Goal: Transaction & Acquisition: Purchase product/service

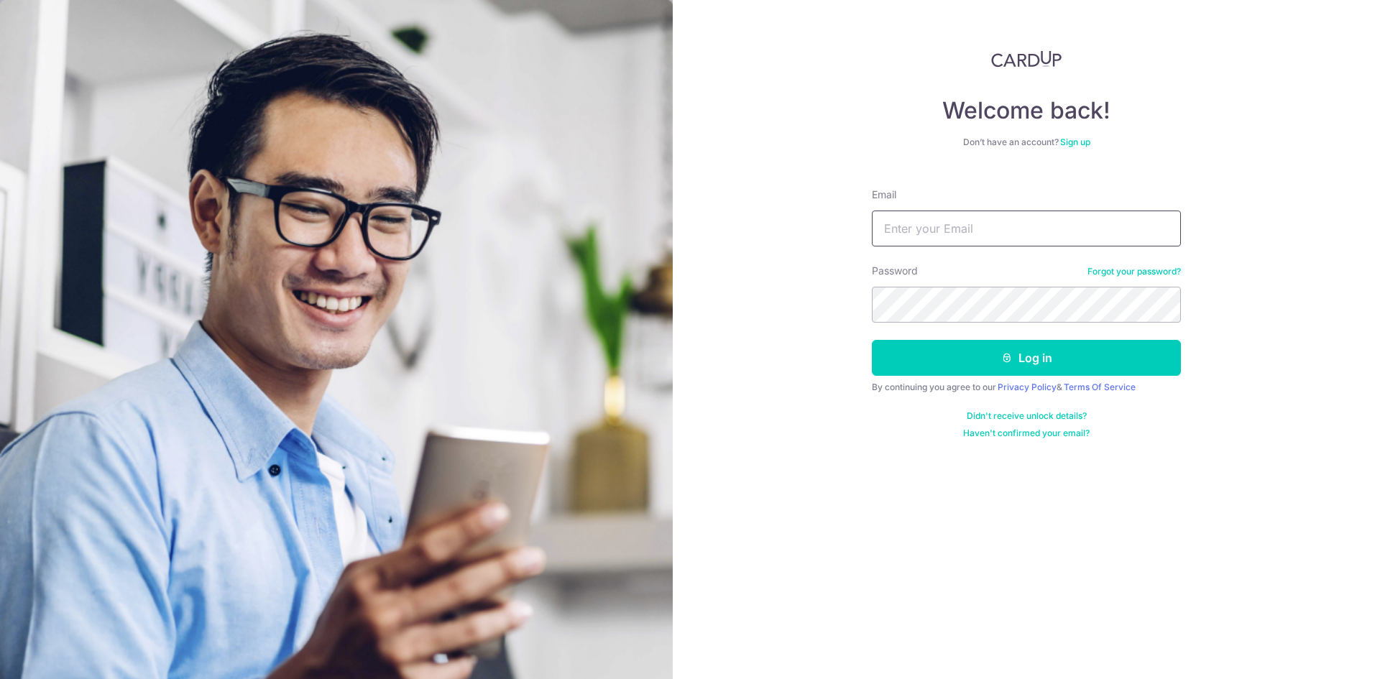
drag, startPoint x: 0, startPoint y: 0, endPoint x: 959, endPoint y: 232, distance: 986.6
click at [959, 232] on input "Email" at bounding box center [1026, 229] width 309 height 36
type input "[EMAIL_ADDRESS][DOMAIN_NAME]"
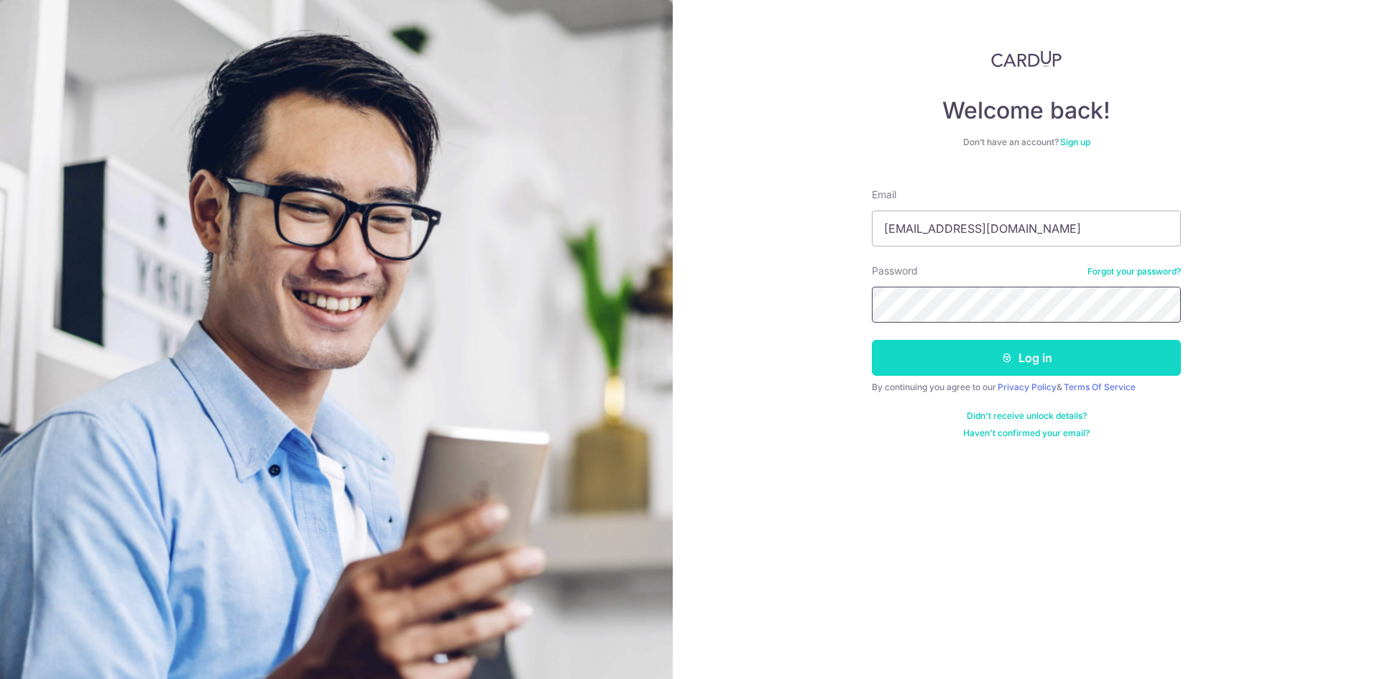
click at [872, 340] on button "Log in" at bounding box center [1026, 358] width 309 height 36
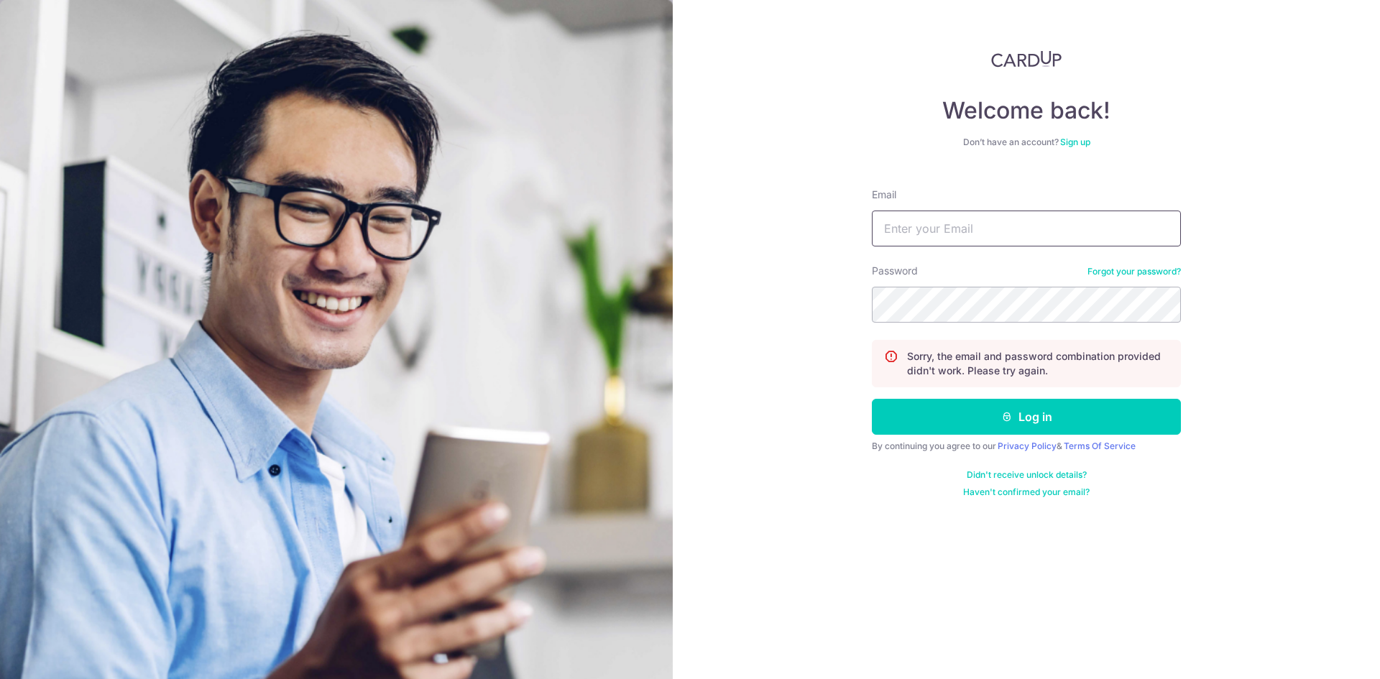
click at [973, 222] on input "Email" at bounding box center [1026, 229] width 309 height 36
type input "ymhe88@gmail.com"
click at [872, 399] on button "Log in" at bounding box center [1026, 417] width 309 height 36
click at [1034, 232] on input "Email" at bounding box center [1026, 229] width 309 height 36
type input "[EMAIL_ADDRESS][DOMAIN_NAME]"
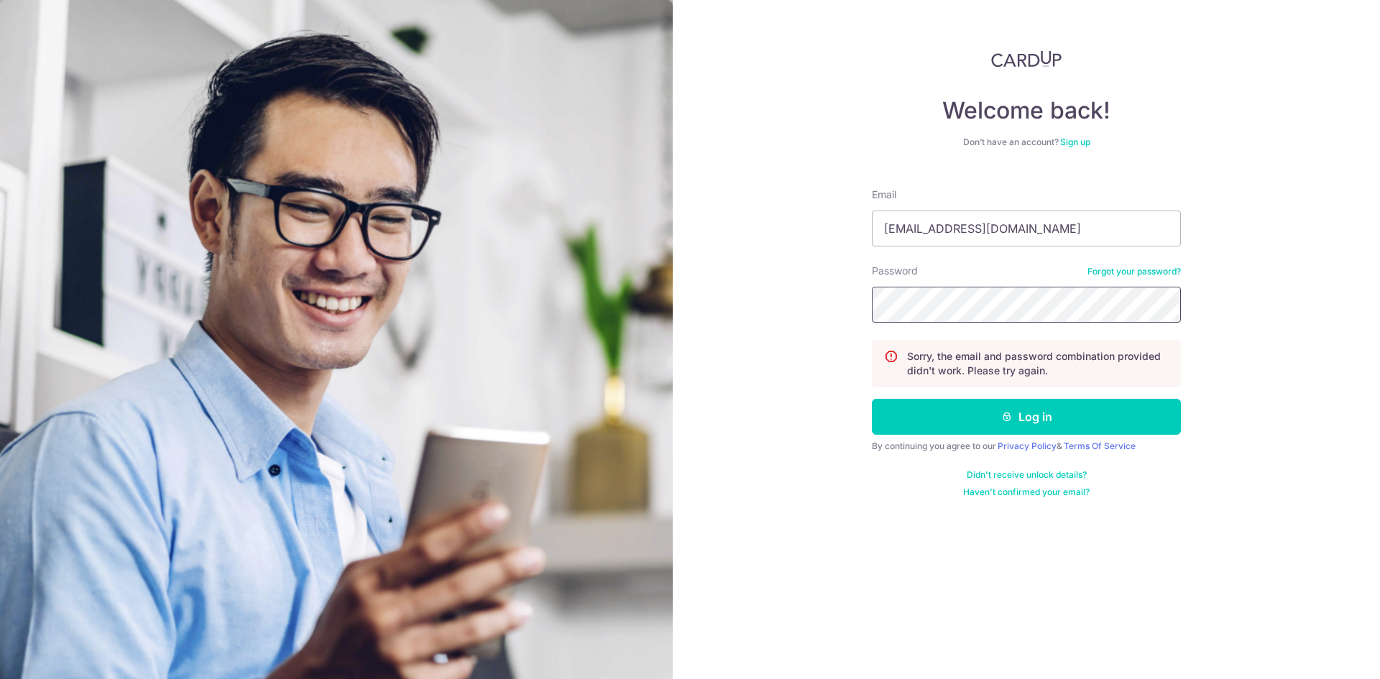
click at [616, 259] on section "Welcome back! Don’t have an account? Sign up Email ymhe88@gmail.com Password Fo…" at bounding box center [690, 339] width 1380 height 679
click at [1141, 268] on link "Forgot your password?" at bounding box center [1134, 272] width 93 height 12
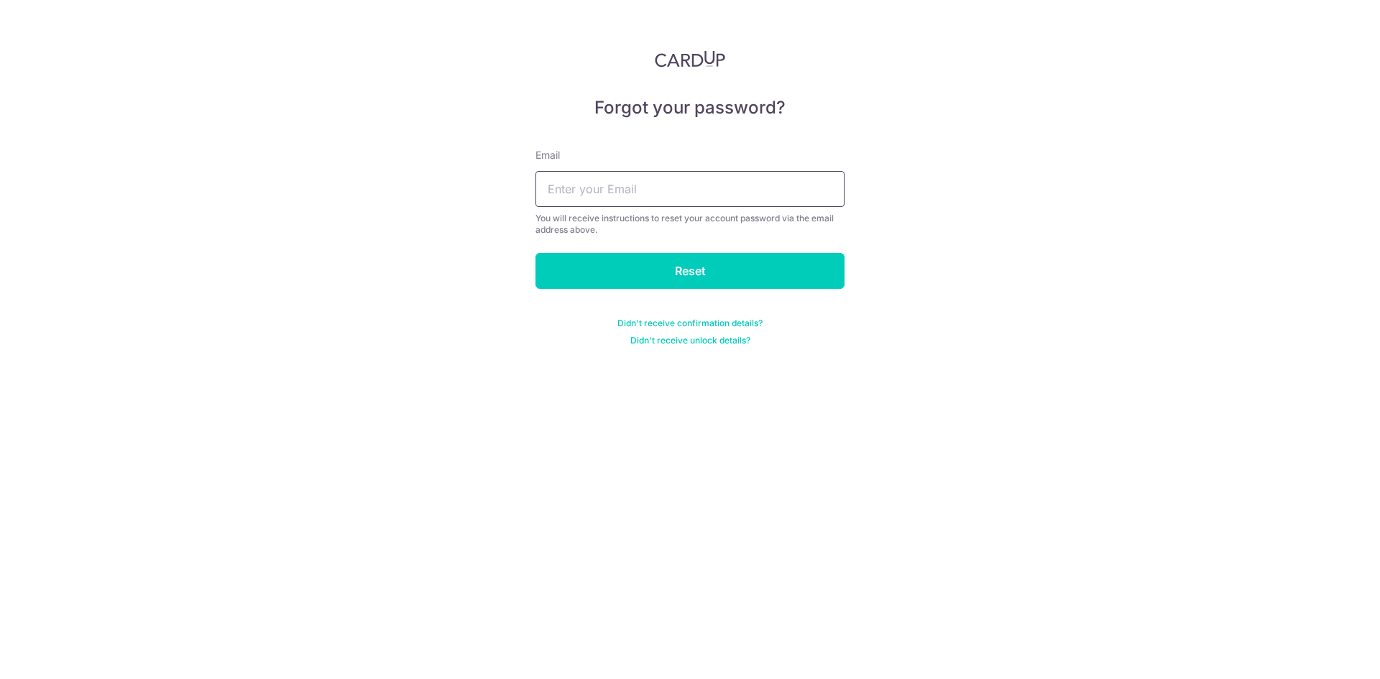
click at [701, 185] on input "text" at bounding box center [690, 189] width 309 height 36
type input "[EMAIL_ADDRESS][DOMAIN_NAME]"
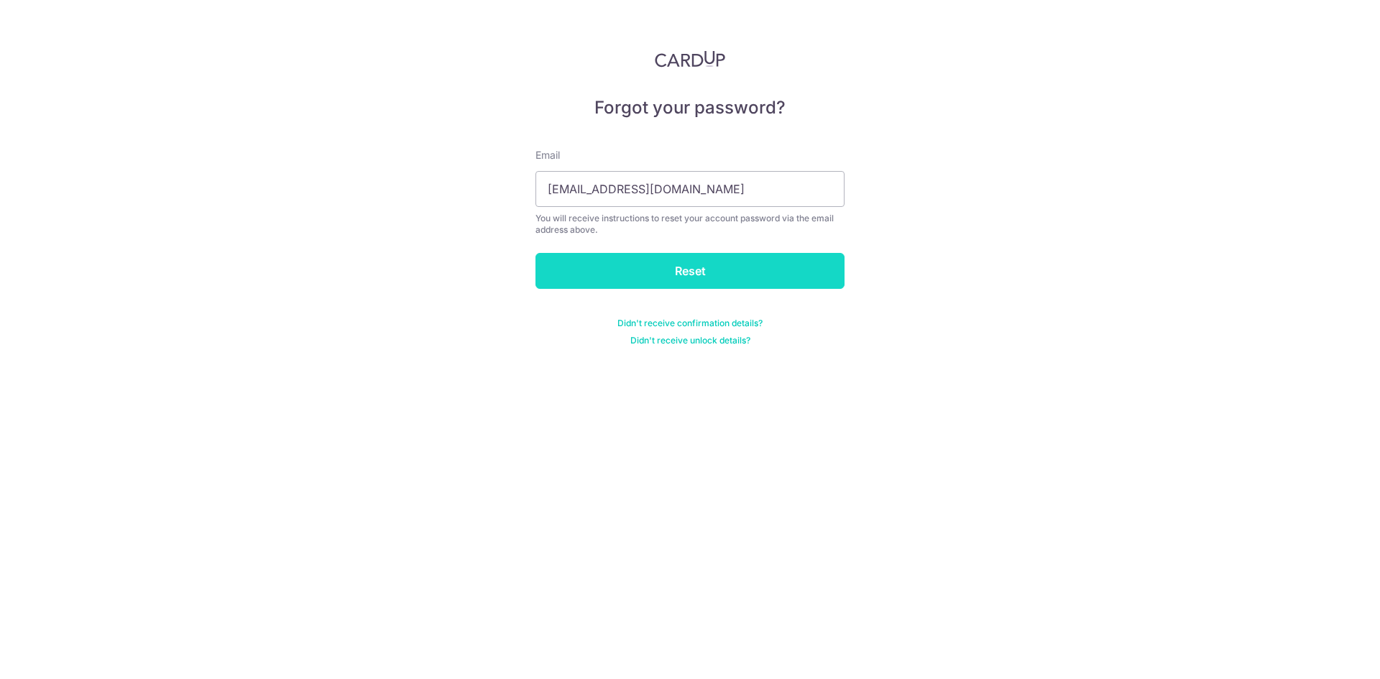
click at [631, 280] on input "Reset" at bounding box center [690, 271] width 309 height 36
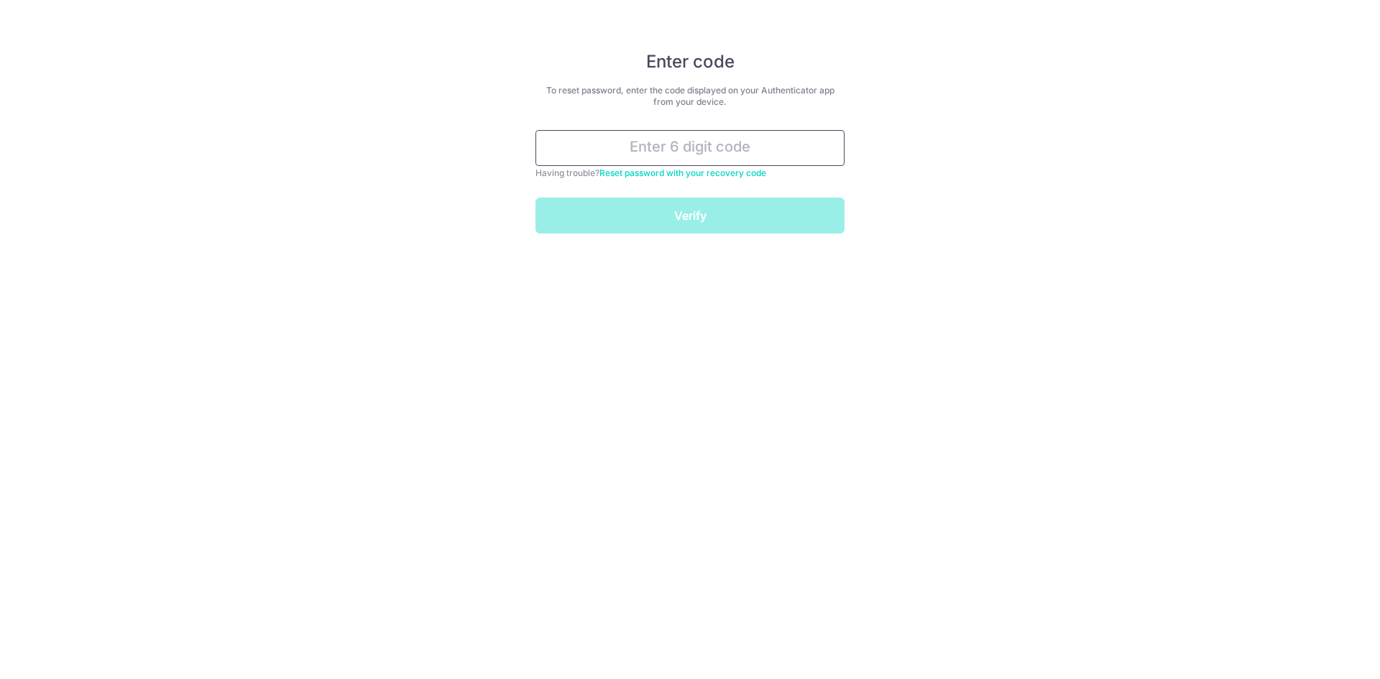
click at [679, 160] on input "text" at bounding box center [690, 148] width 309 height 36
click at [688, 151] on input "text" at bounding box center [690, 148] width 309 height 36
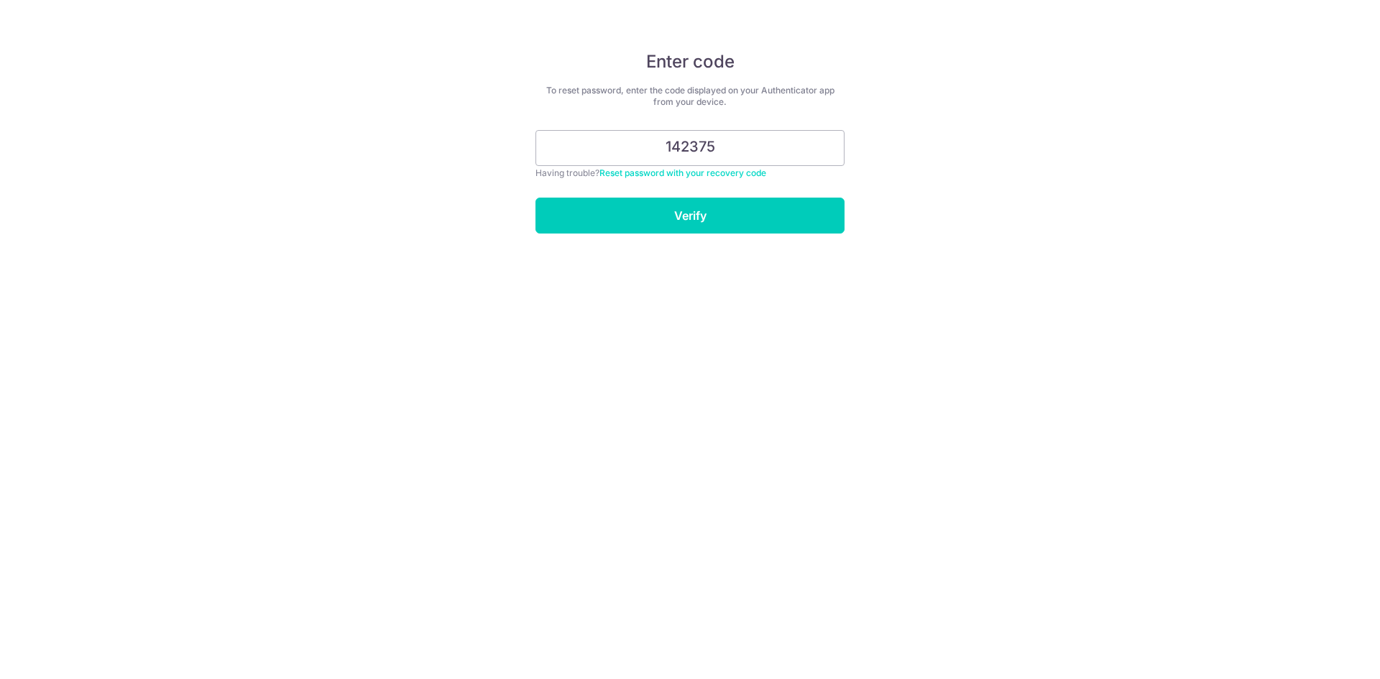
type input "142375"
click at [536, 198] on input "Verify" at bounding box center [690, 216] width 309 height 36
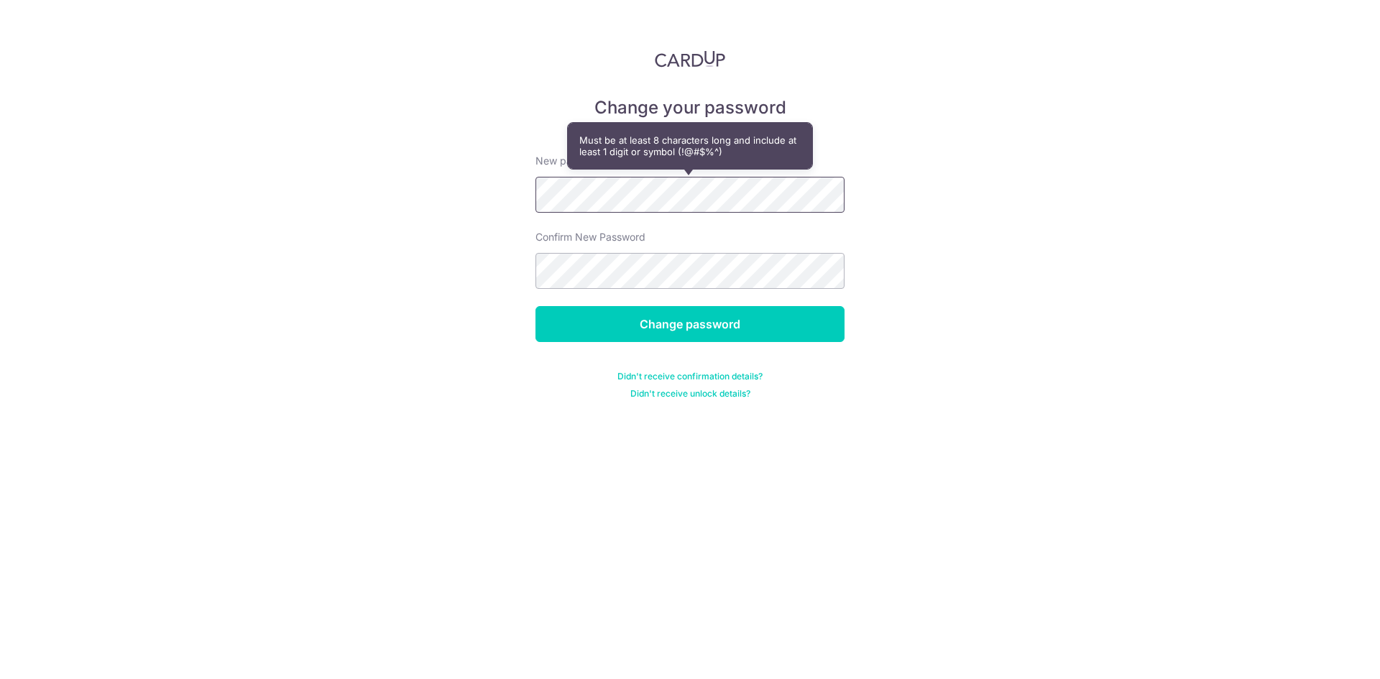
click at [201, 197] on div "Change your password New password Confirm New Password Change password Didn't r…" at bounding box center [690, 339] width 1380 height 679
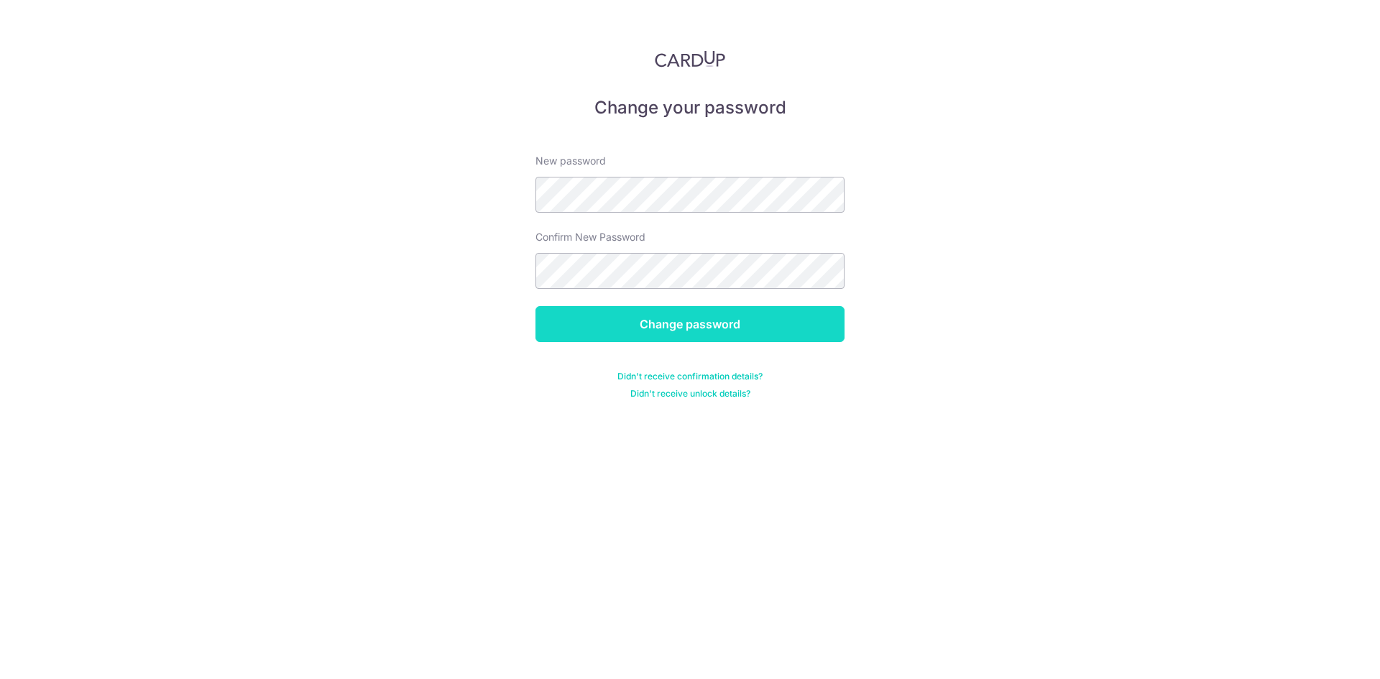
click at [715, 319] on input "Change password" at bounding box center [690, 324] width 309 height 36
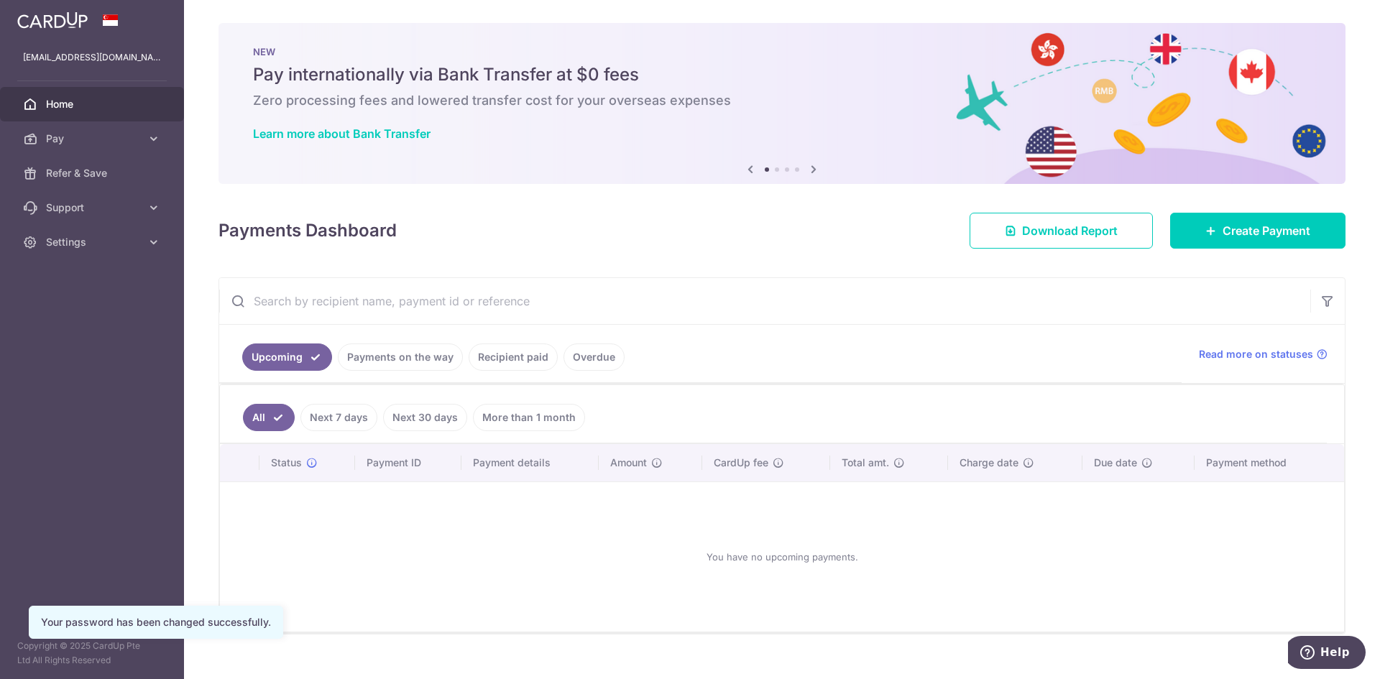
click at [405, 364] on link "Payments on the way" at bounding box center [400, 357] width 125 height 27
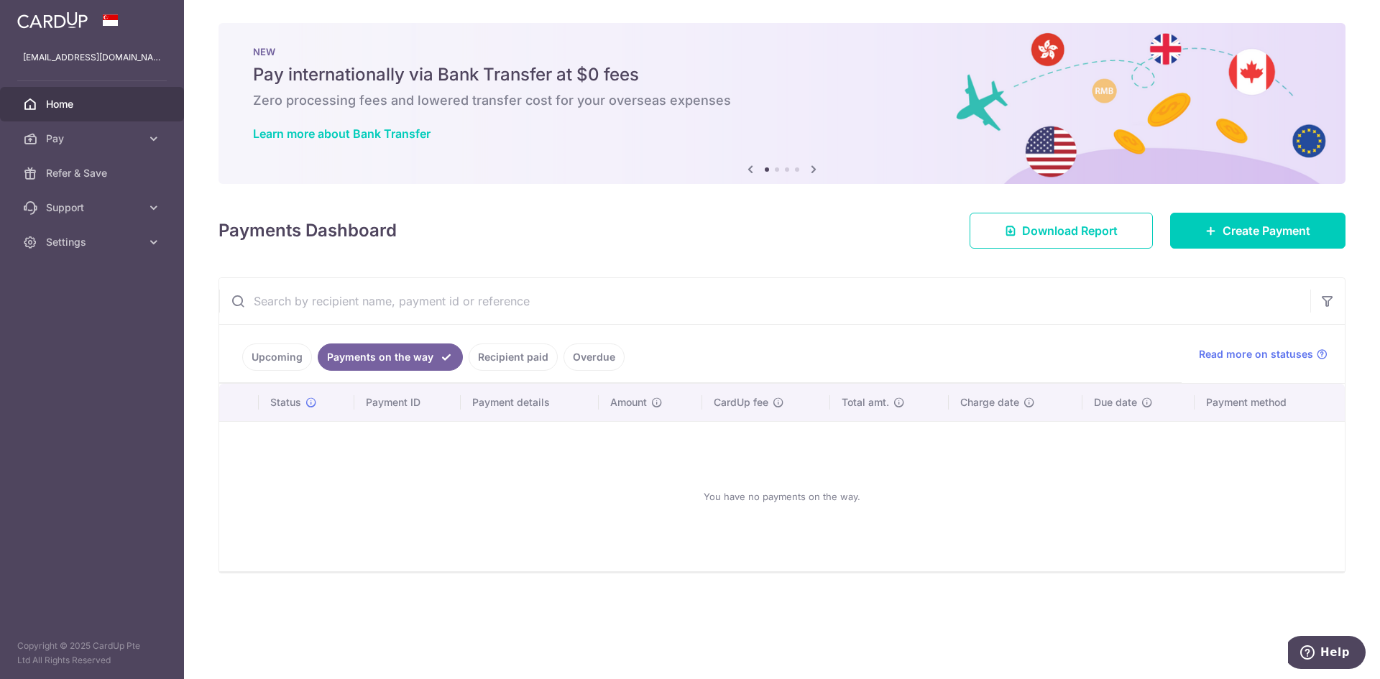
click at [514, 365] on link "Recipient paid" at bounding box center [513, 357] width 89 height 27
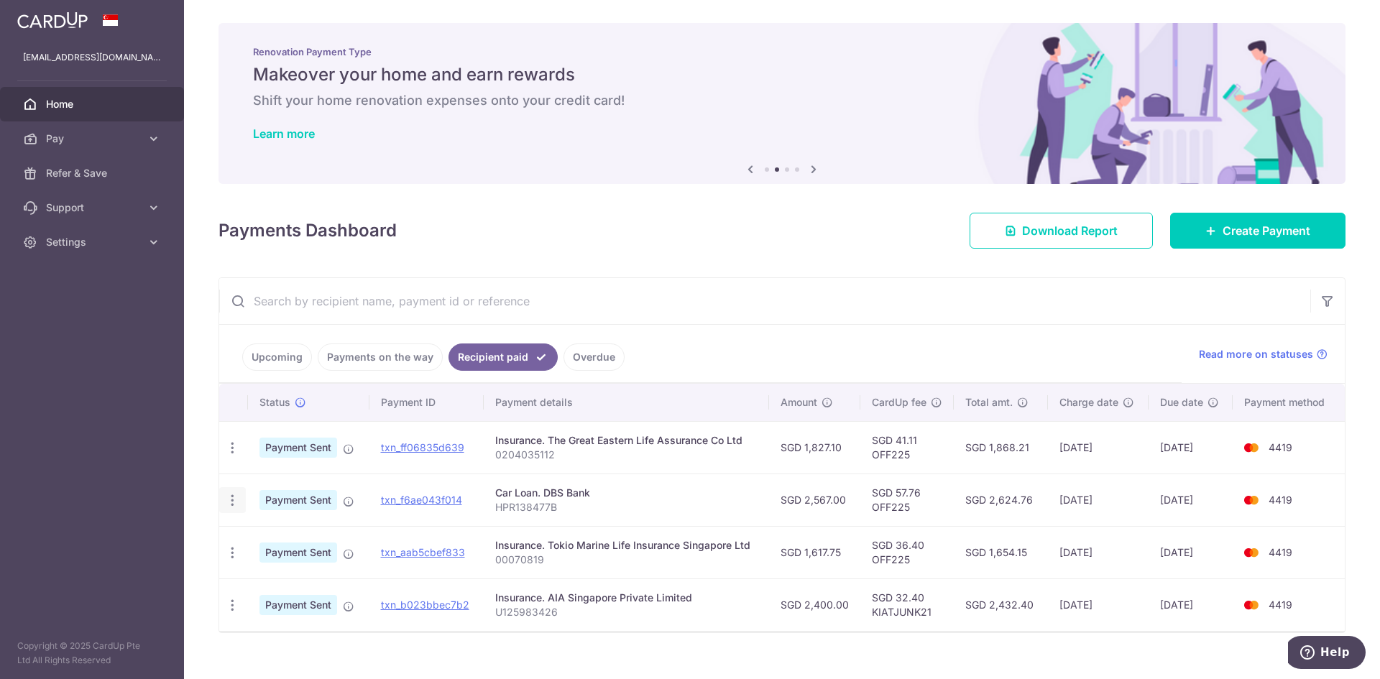
click at [234, 495] on icon "button" at bounding box center [232, 500] width 15 height 15
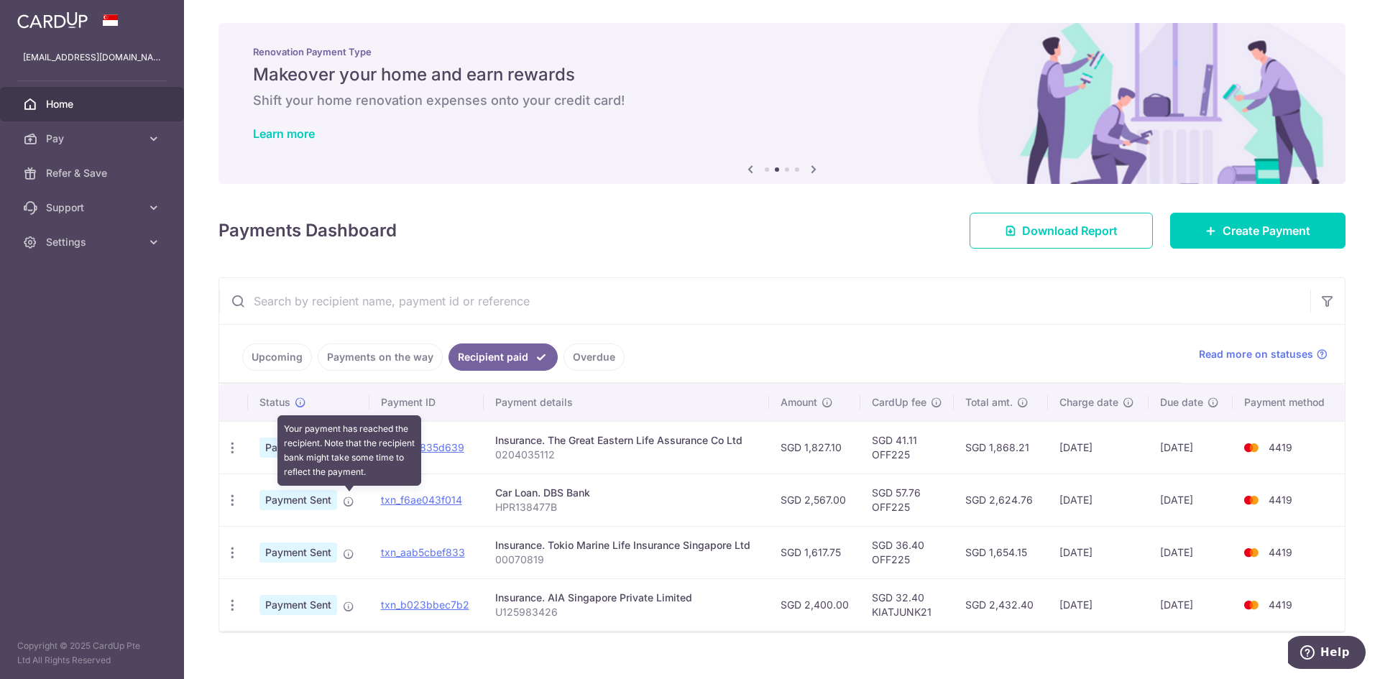
click at [349, 500] on icon at bounding box center [349, 502] width 12 height 12
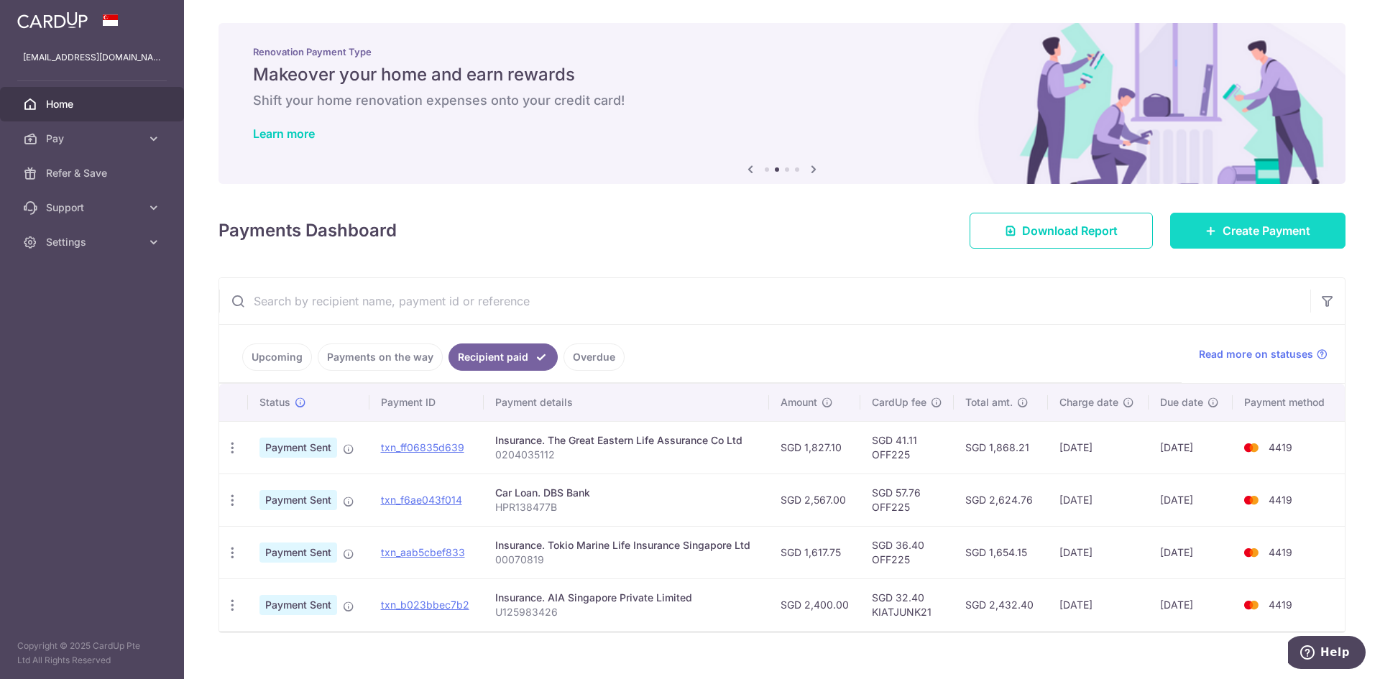
click at [1237, 239] on span "Create Payment" at bounding box center [1267, 230] width 88 height 17
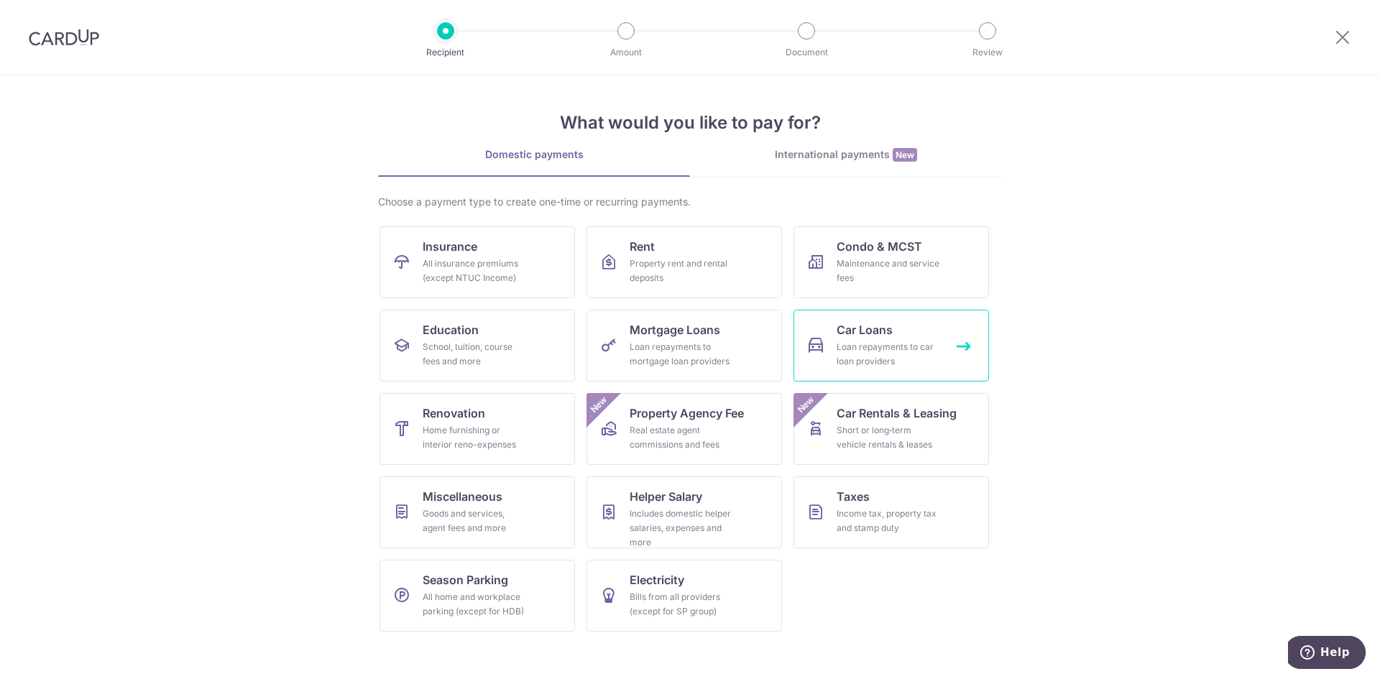
click at [926, 339] on link "Car Loans Loan repayments to car loan providers" at bounding box center [892, 346] width 196 height 72
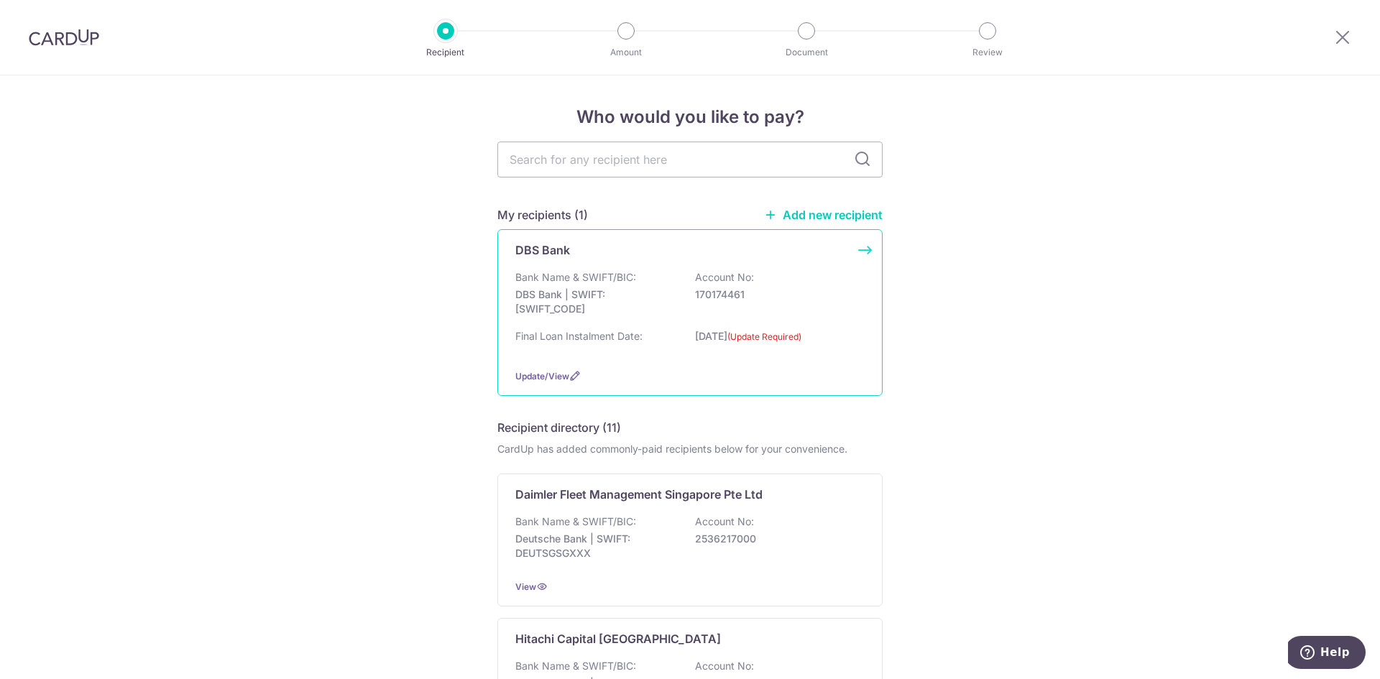
click at [640, 296] on p "DBS Bank | SWIFT: DBSSSGSGXXX" at bounding box center [595, 302] width 161 height 29
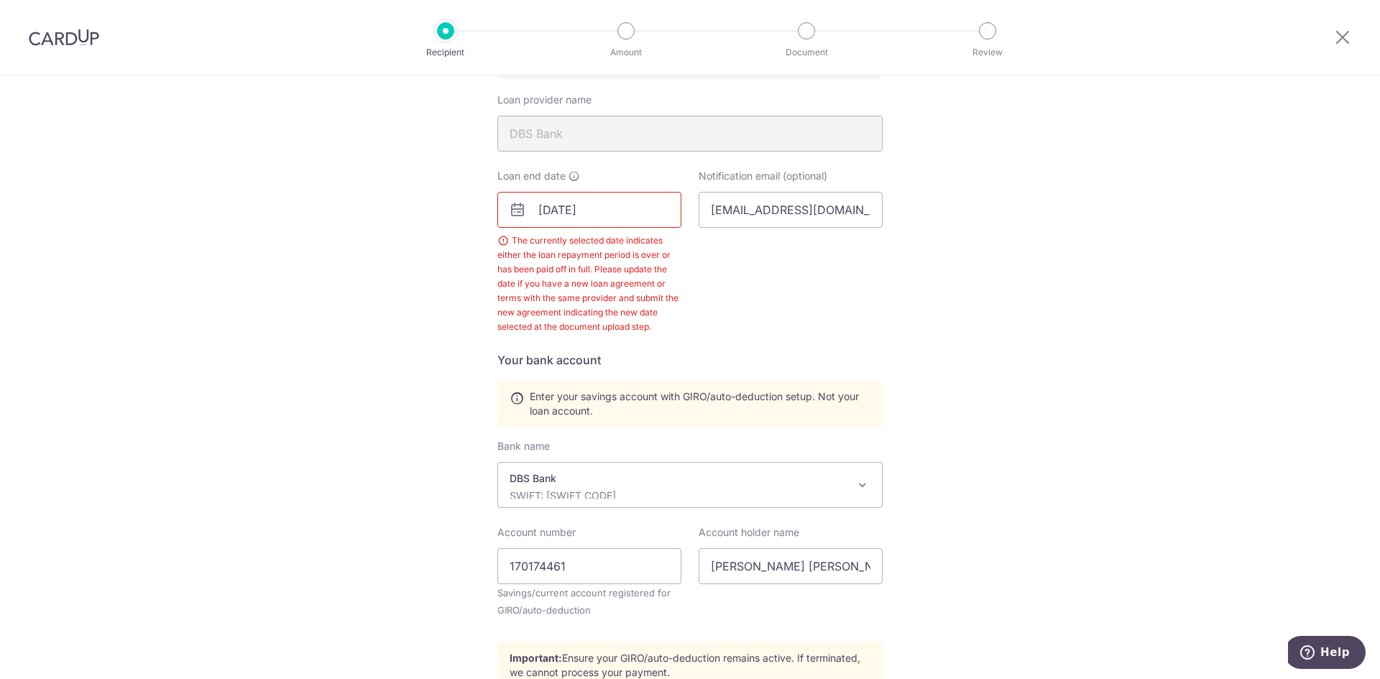
scroll to position [339, 0]
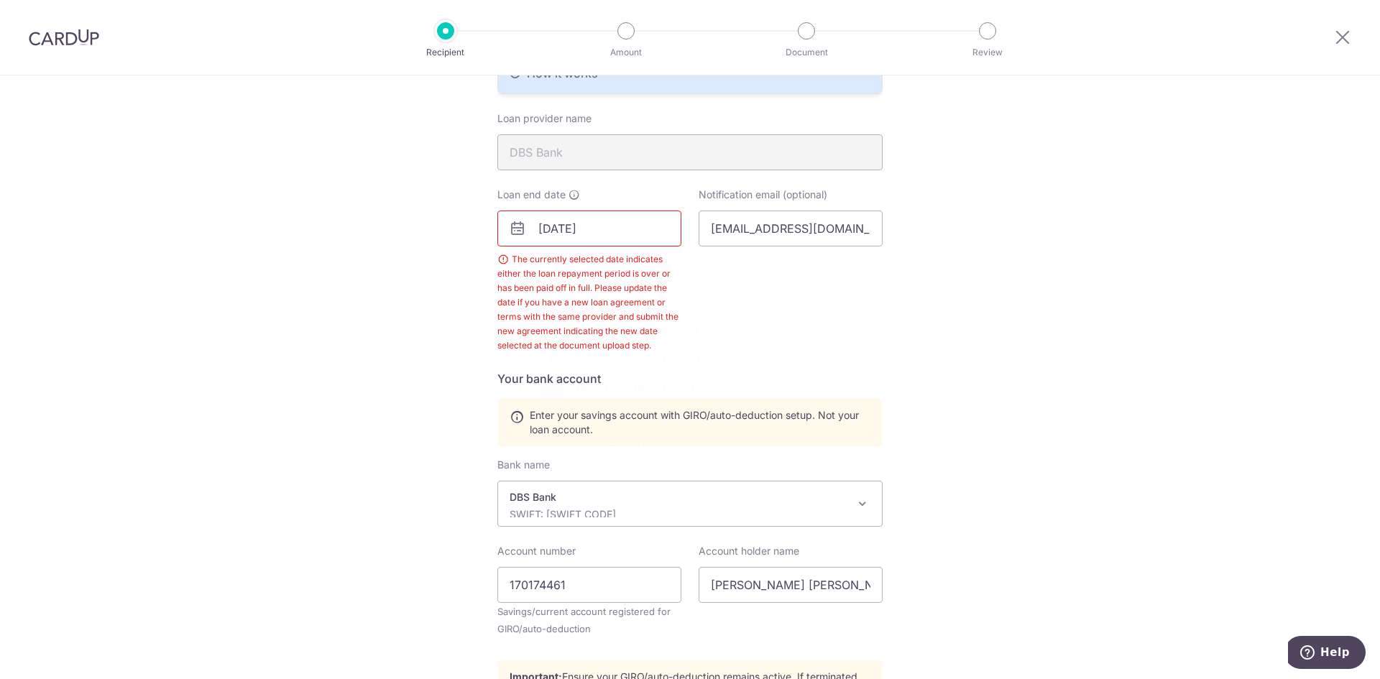
click at [637, 233] on input "[DATE]" at bounding box center [590, 229] width 184 height 36
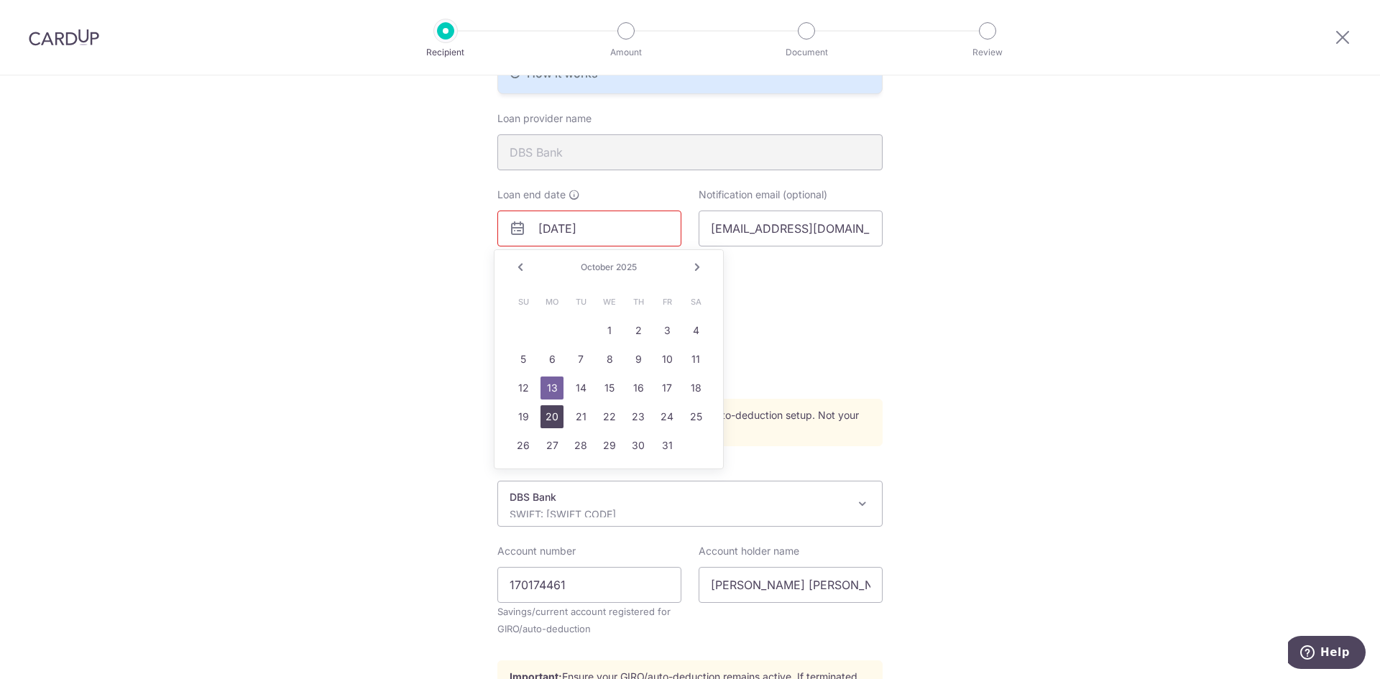
click at [547, 423] on link "20" at bounding box center [552, 416] width 23 height 23
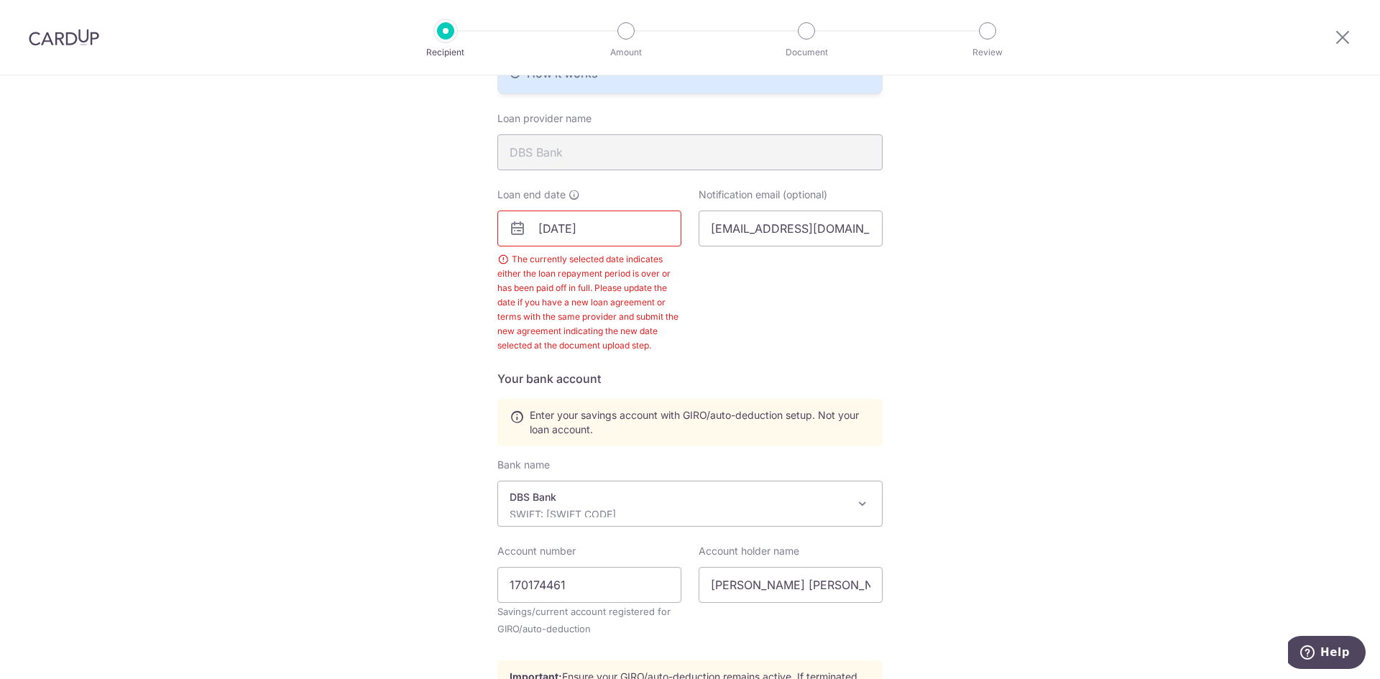
click at [920, 367] on div "Recipient Details Your recipient does not need a CardUp account to receive your…" at bounding box center [690, 279] width 1380 height 1087
click at [615, 298] on div "The currently selected date indicates either the loan repayment period is over …" at bounding box center [590, 302] width 184 height 101
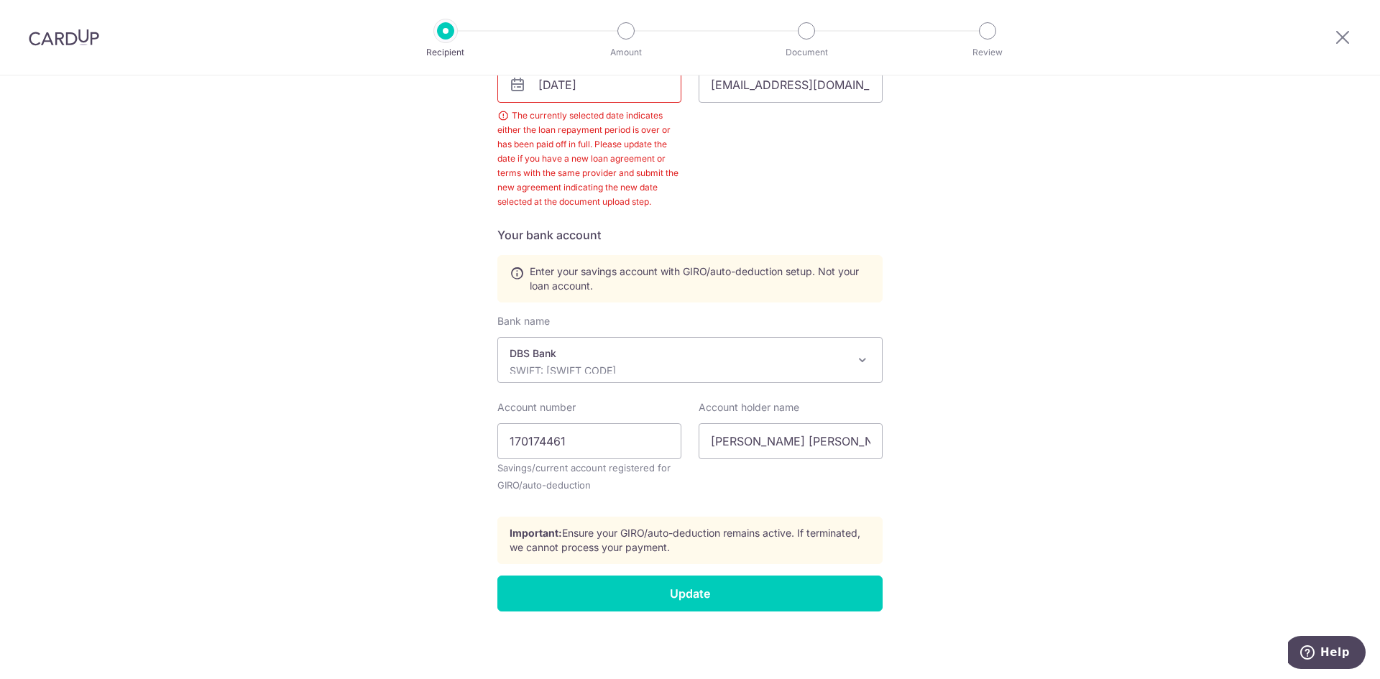
scroll to position [52, 0]
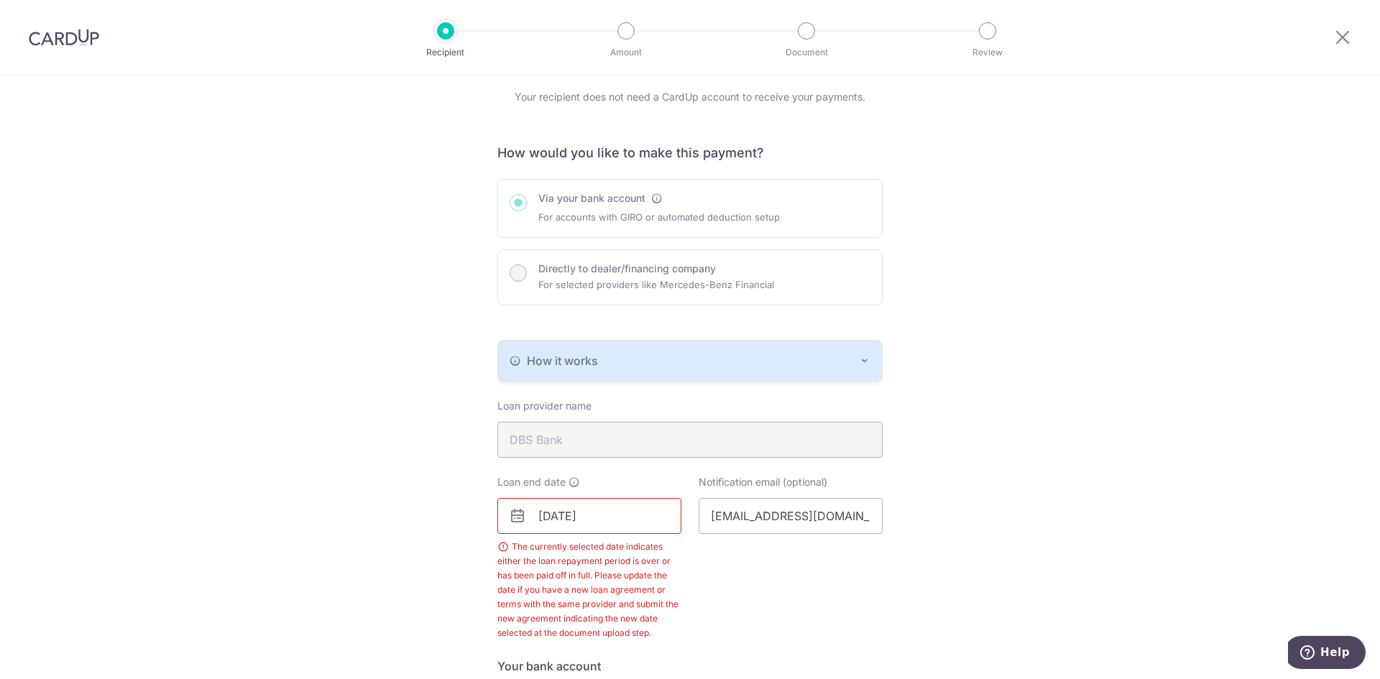
click at [629, 511] on input "10/20/2025" at bounding box center [590, 516] width 184 height 36
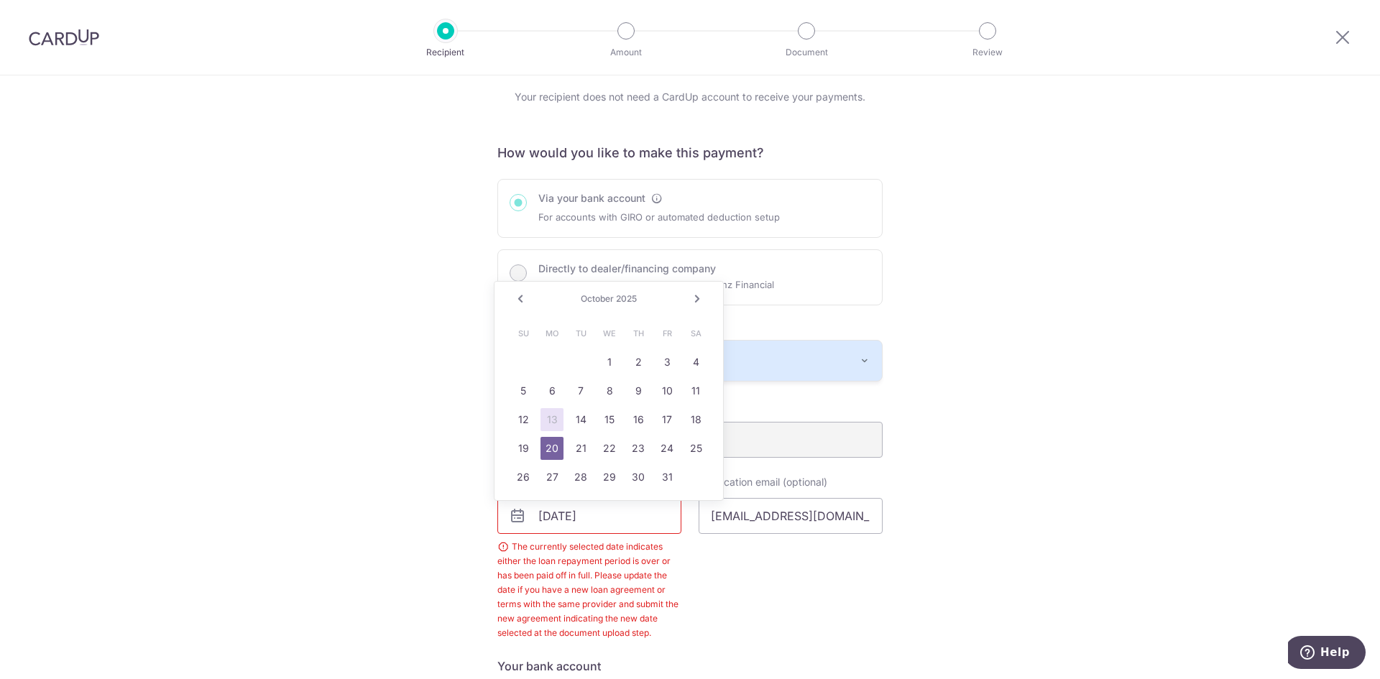
click at [700, 298] on link "Next" at bounding box center [697, 298] width 17 height 17
click at [700, 293] on link "Next" at bounding box center [697, 298] width 17 height 17
click at [700, 297] on link "Next" at bounding box center [697, 298] width 17 height 17
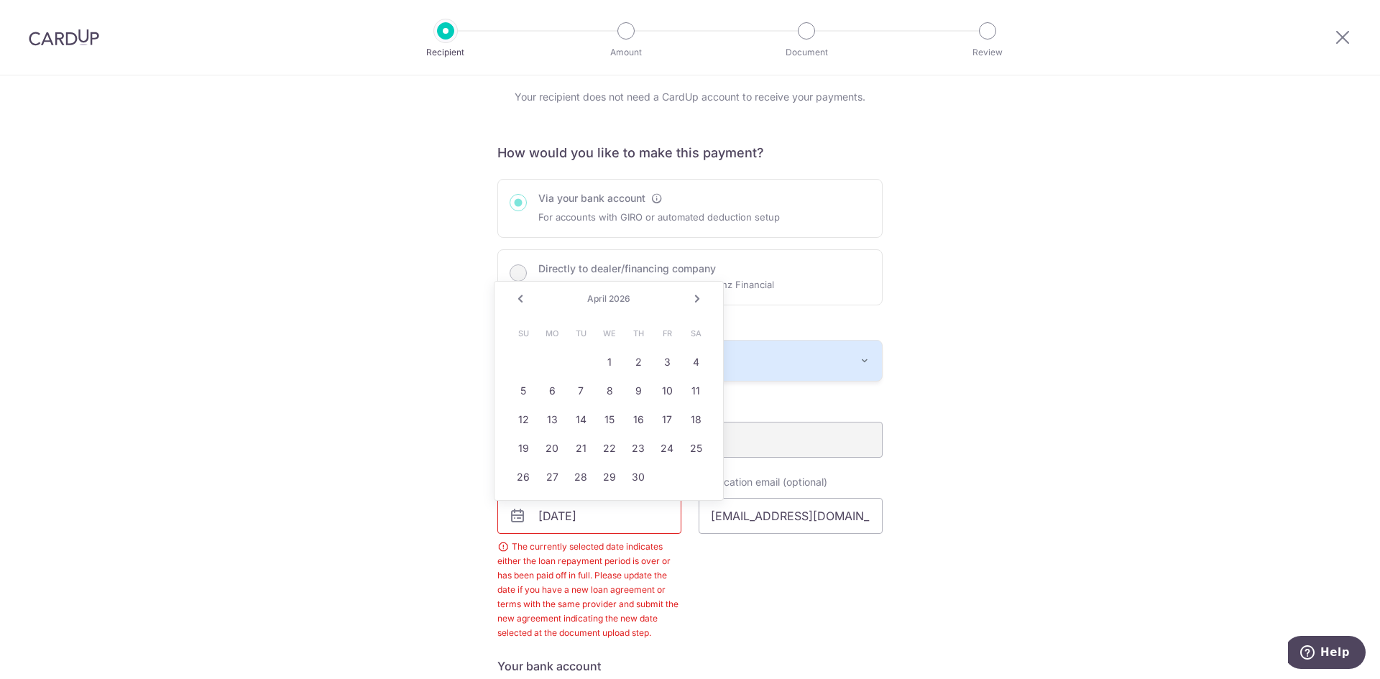
click at [700, 297] on link "Next" at bounding box center [697, 298] width 17 height 17
click at [634, 446] on link "20" at bounding box center [638, 448] width 23 height 23
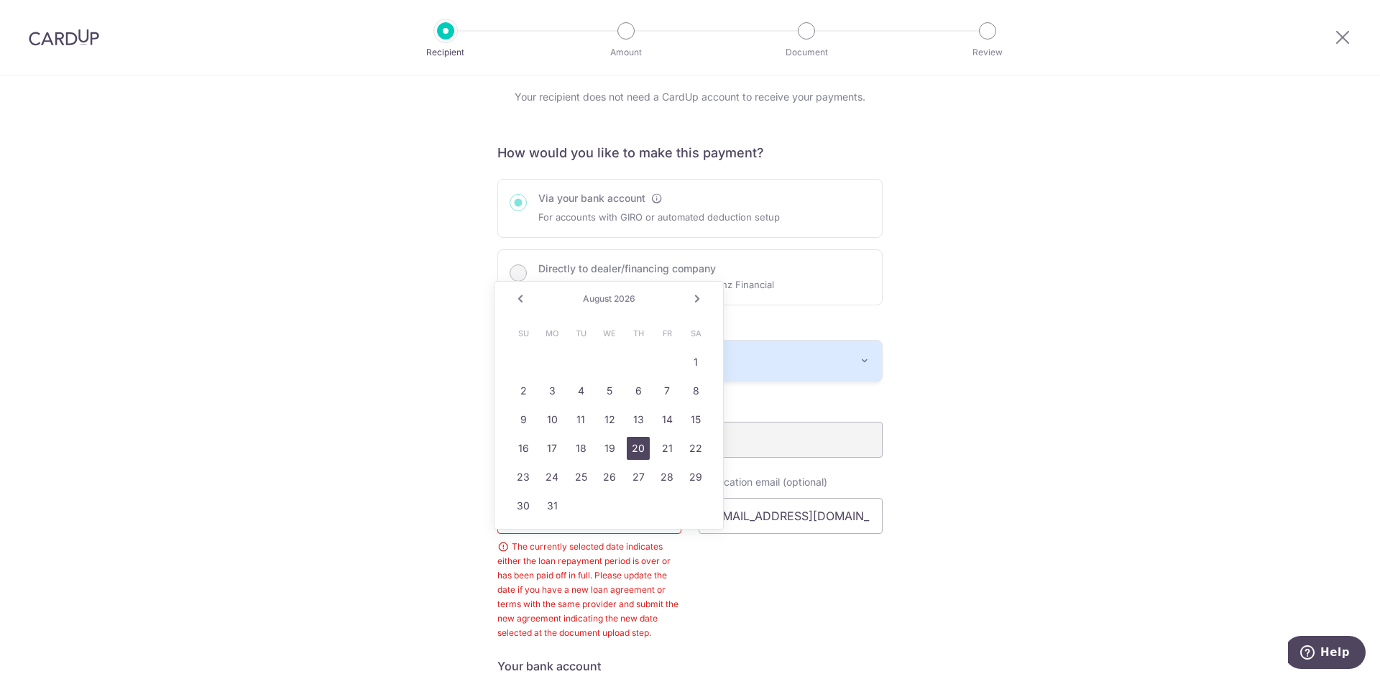
type input "08/20/2026"
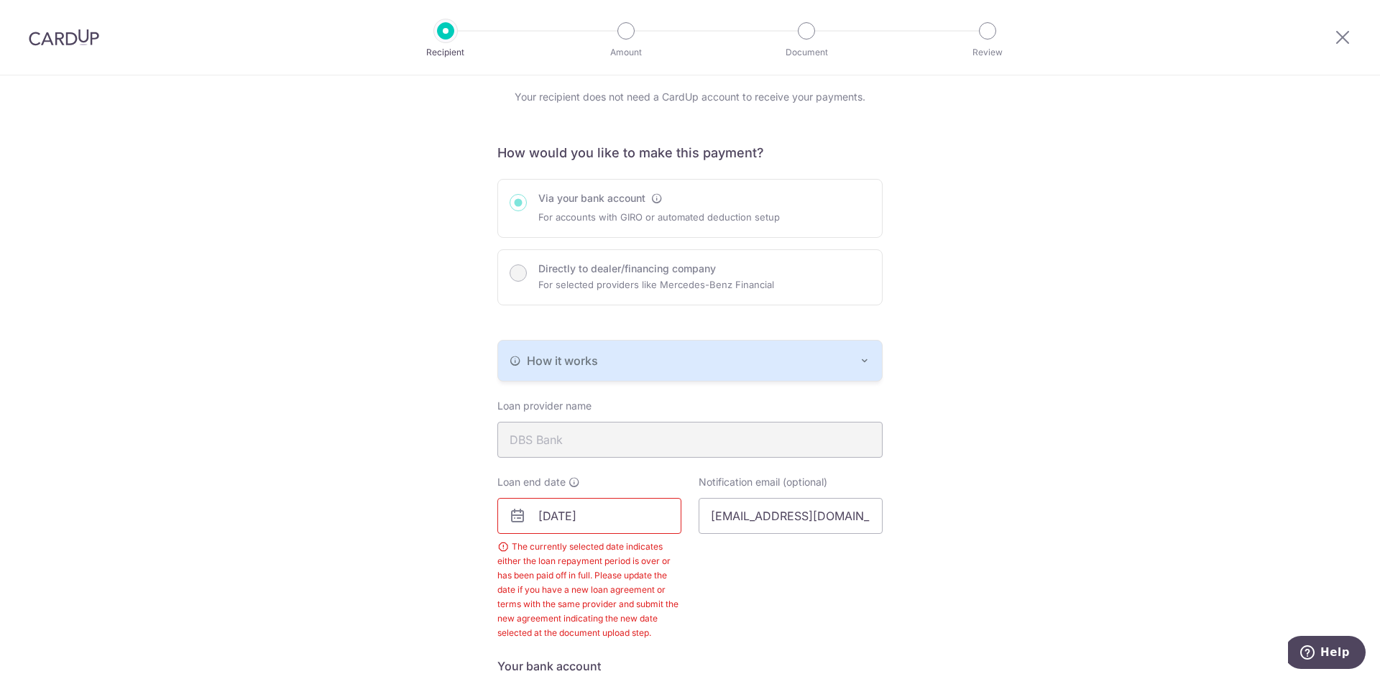
click at [611, 574] on div "The currently selected date indicates either the loan repayment period is over …" at bounding box center [590, 590] width 184 height 101
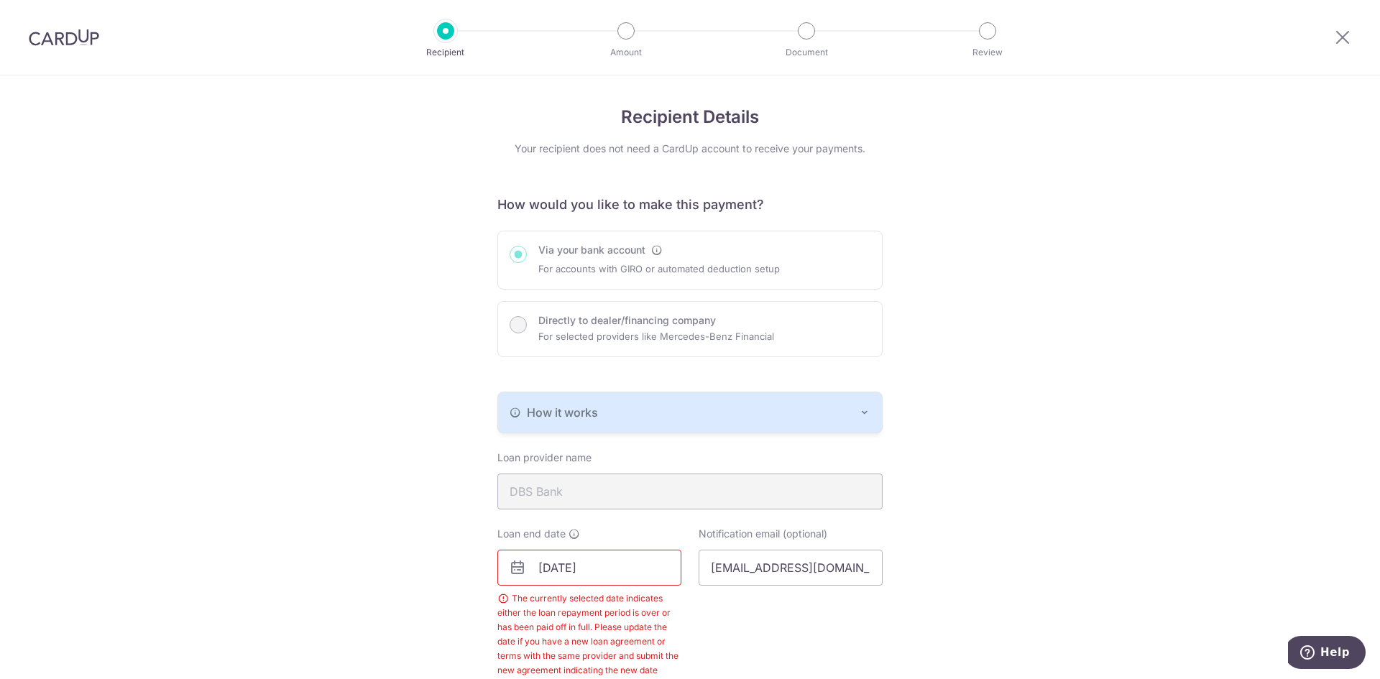
scroll to position [431, 0]
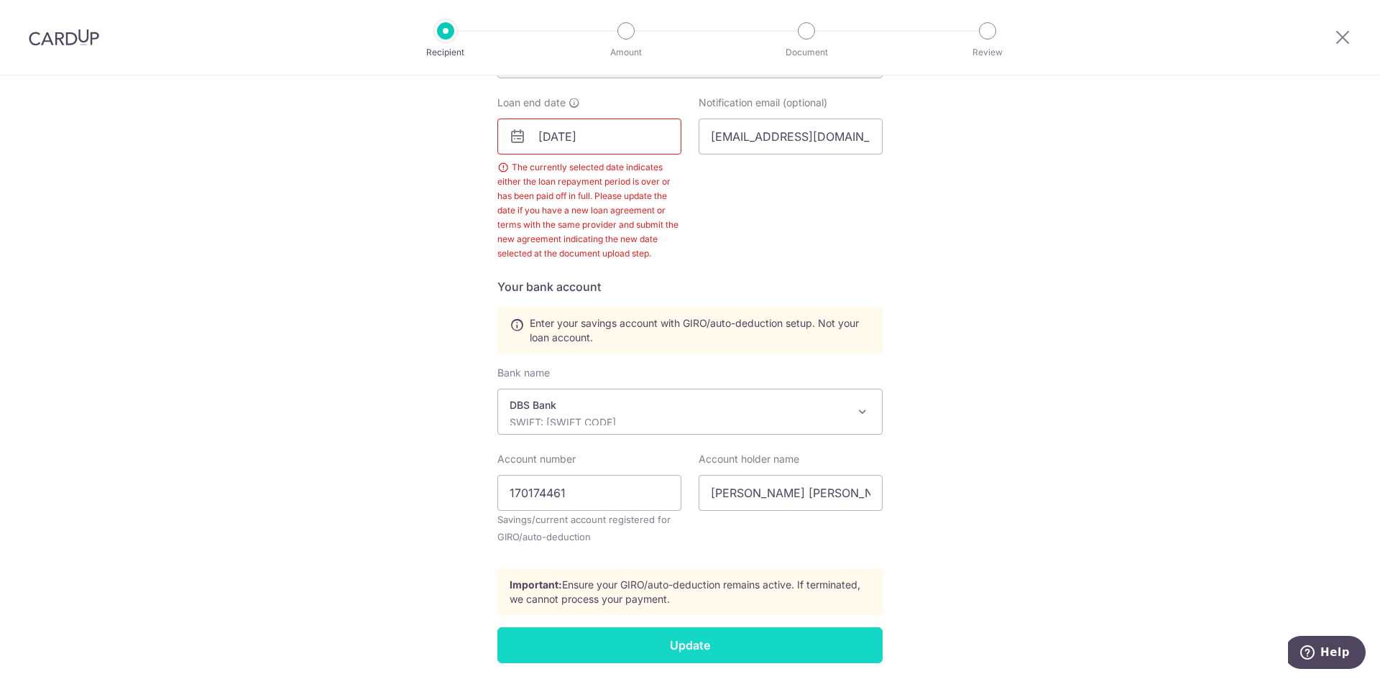
click at [679, 653] on input "Update" at bounding box center [690, 646] width 385 height 36
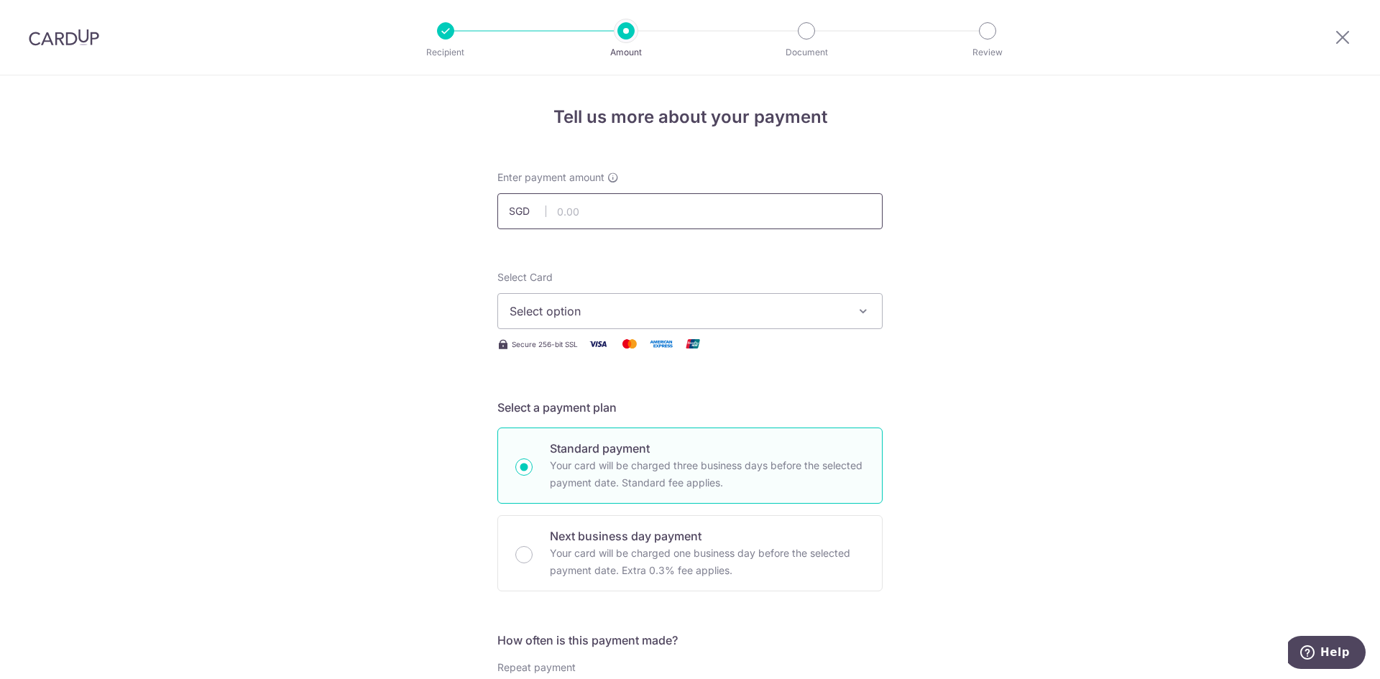
click at [605, 215] on input "text" at bounding box center [690, 211] width 385 height 36
click at [593, 209] on input "text" at bounding box center [690, 211] width 385 height 36
type input "2,567.00"
click at [651, 316] on span "Select option" at bounding box center [677, 311] width 335 height 17
click at [610, 411] on span "**** 4419" at bounding box center [690, 413] width 361 height 17
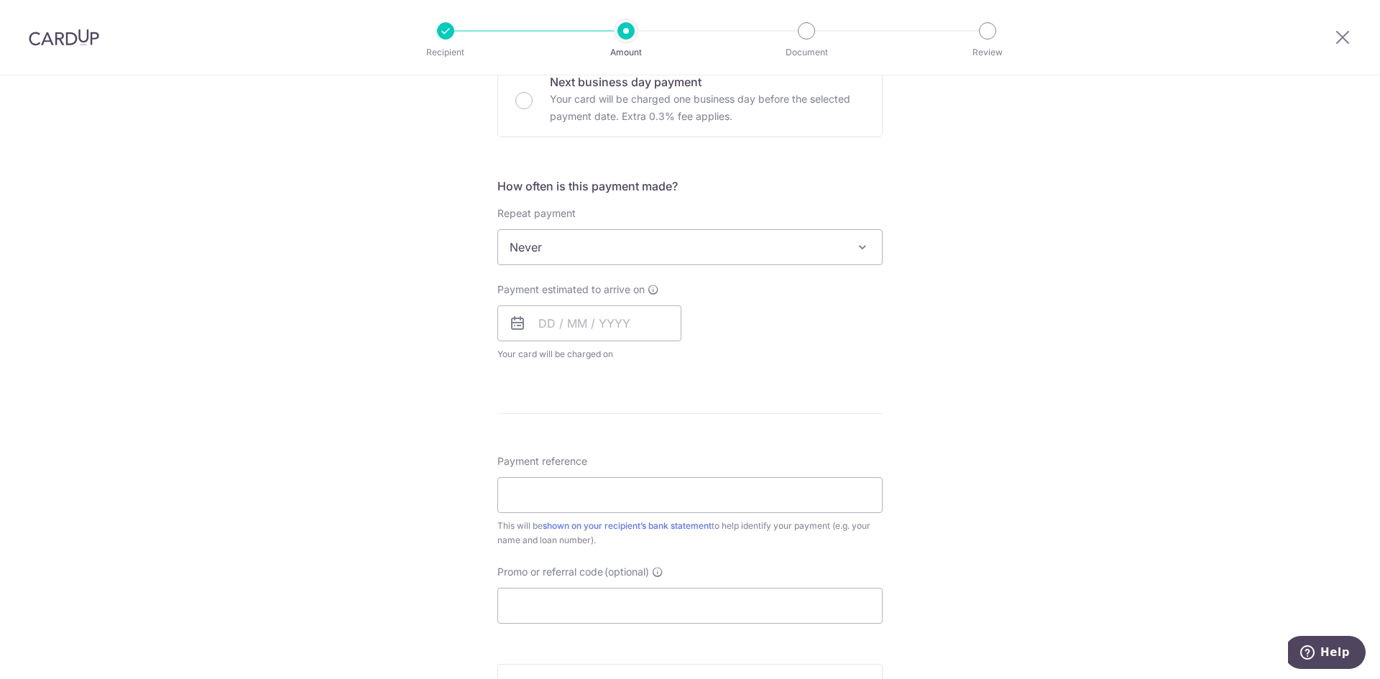
scroll to position [431, 0]
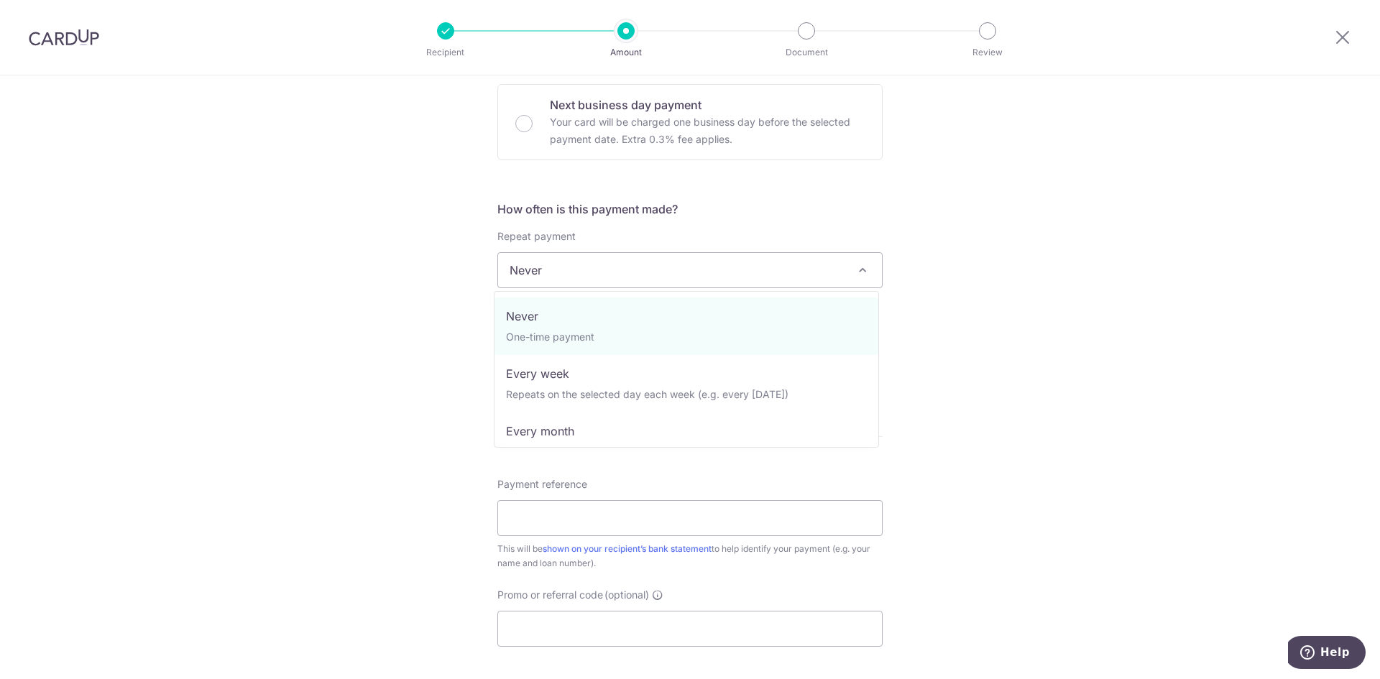
click at [627, 276] on span "Never" at bounding box center [690, 270] width 384 height 35
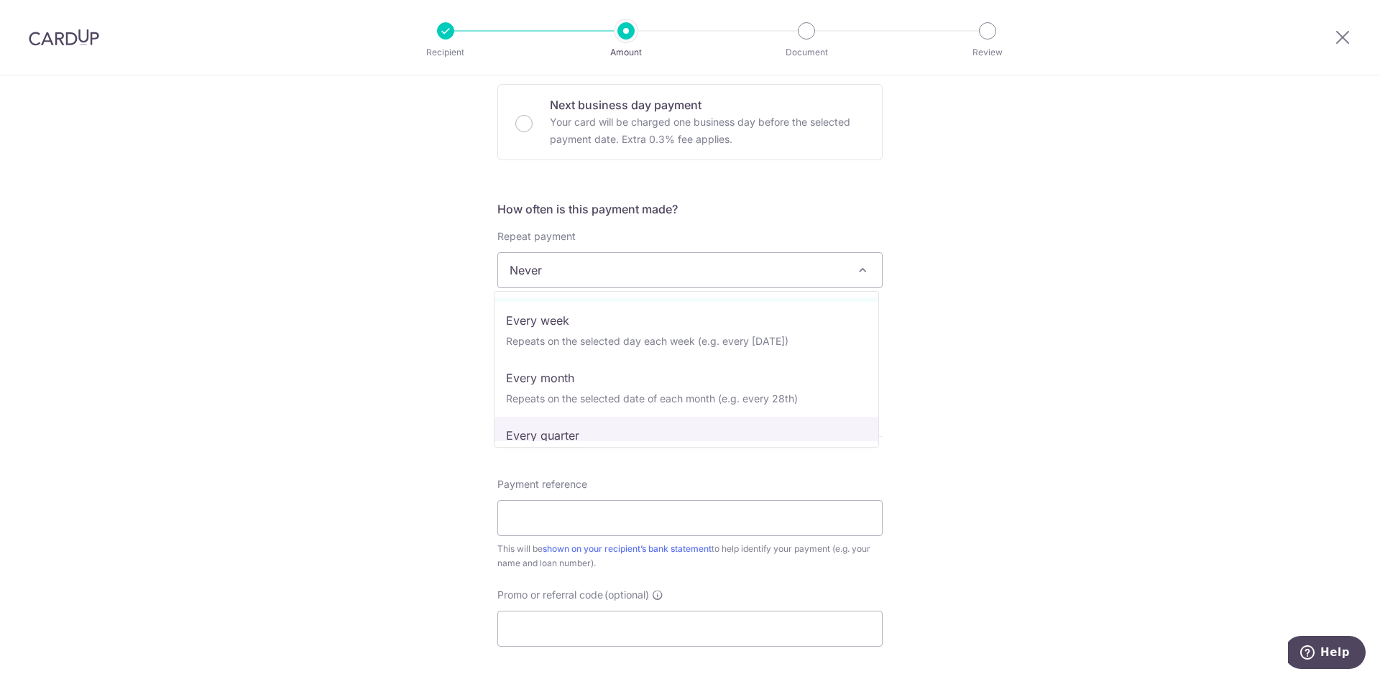
scroll to position [0, 0]
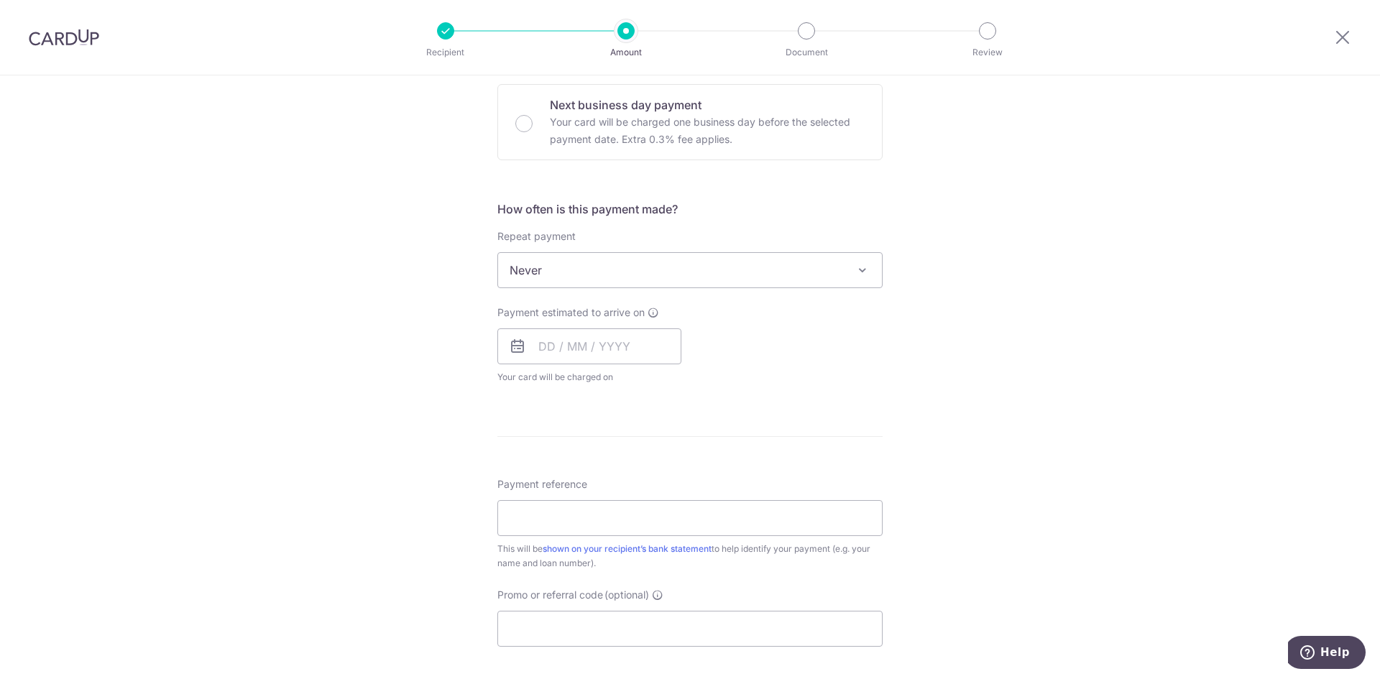
click at [975, 347] on div "Tell us more about your payment Enter payment amount SGD 2,567.00 2567.00 Selec…" at bounding box center [690, 294] width 1380 height 1301
click at [585, 339] on input "text" at bounding box center [590, 347] width 184 height 36
drag, startPoint x: 861, startPoint y: 410, endPoint x: 776, endPoint y: 408, distance: 84.1
click at [861, 410] on form "Enter payment amount SGD 2,567.00 2567.00 Select Card **** 4419 Add credit card…" at bounding box center [690, 308] width 385 height 1138
click at [550, 329] on input "text" at bounding box center [590, 347] width 184 height 36
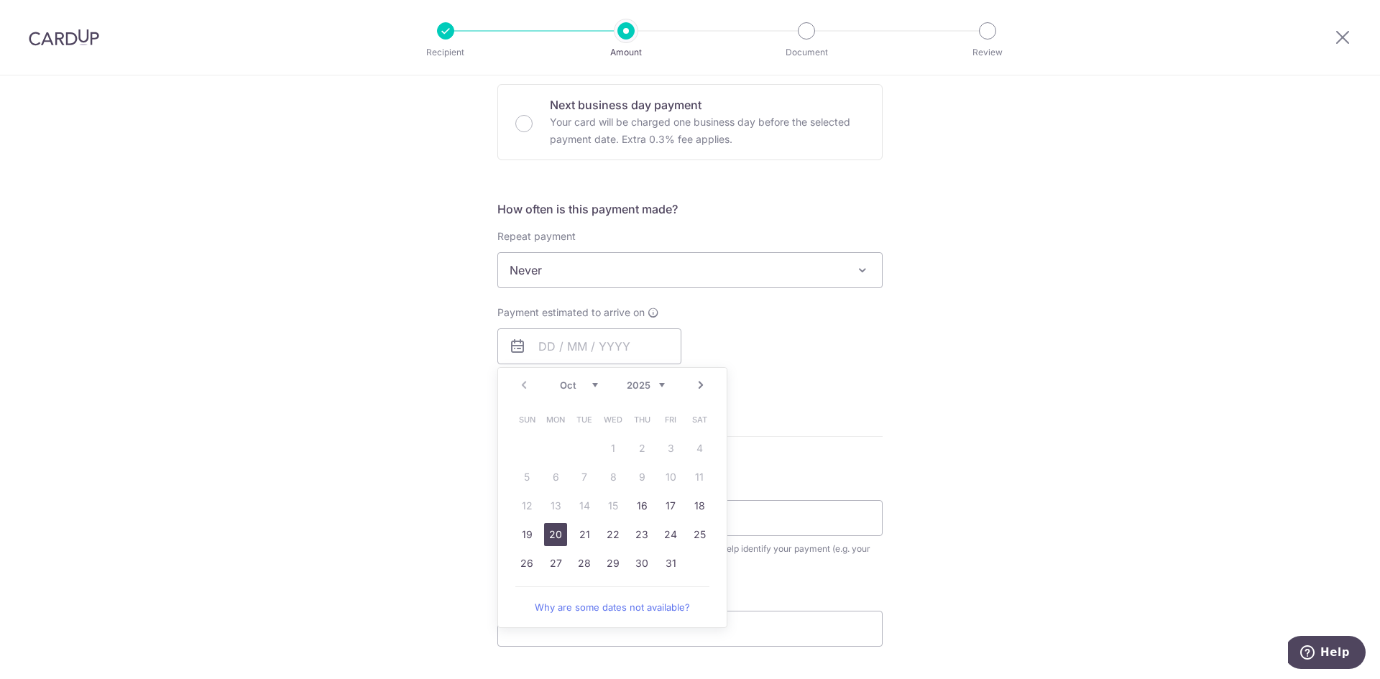
click at [554, 538] on link "20" at bounding box center [555, 534] width 23 height 23
type input "[DATE]"
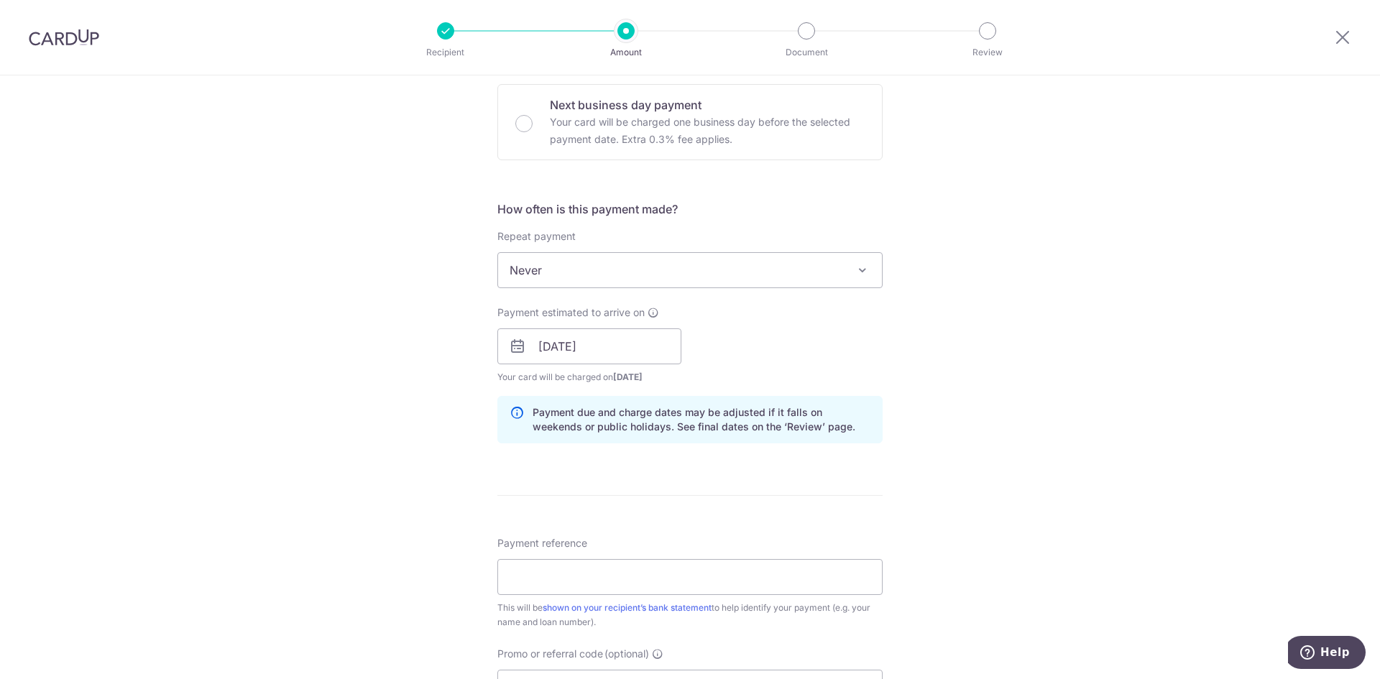
click at [939, 400] on div "Tell us more about your payment Enter payment amount SGD 2,567.00 2567.00 Selec…" at bounding box center [690, 324] width 1380 height 1360
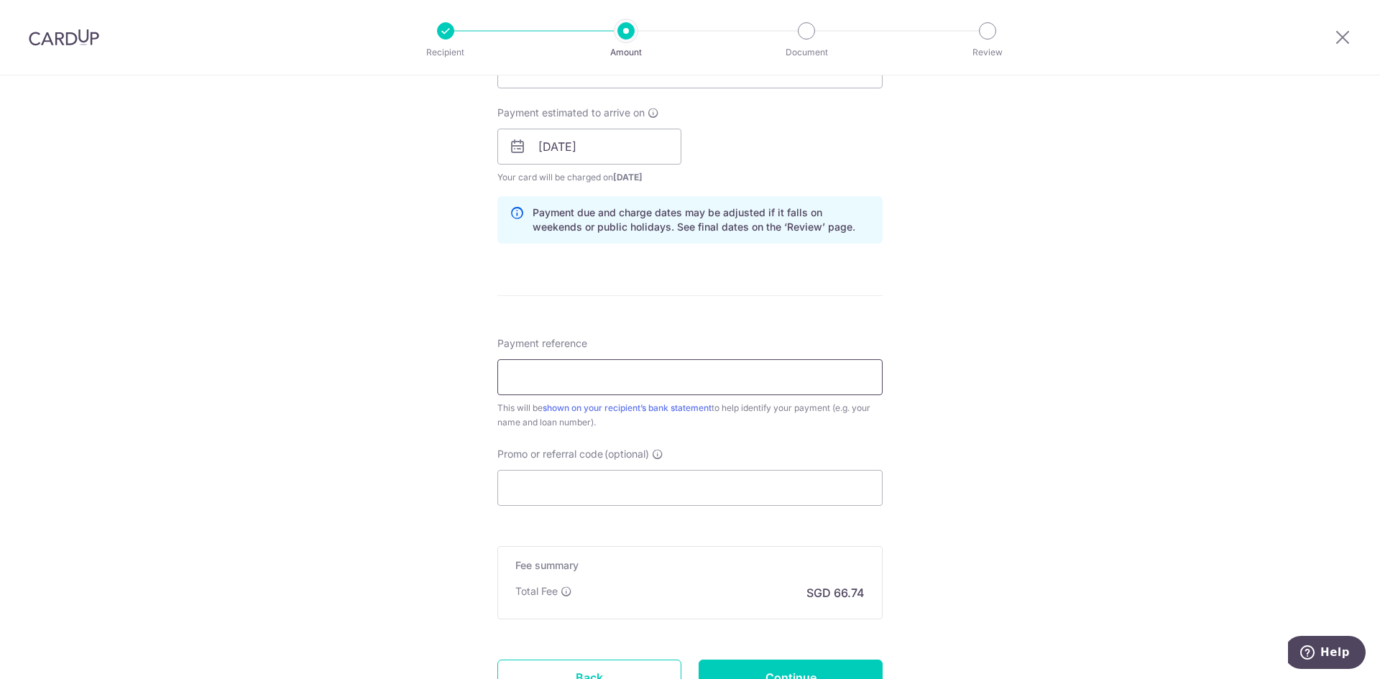
scroll to position [647, 0]
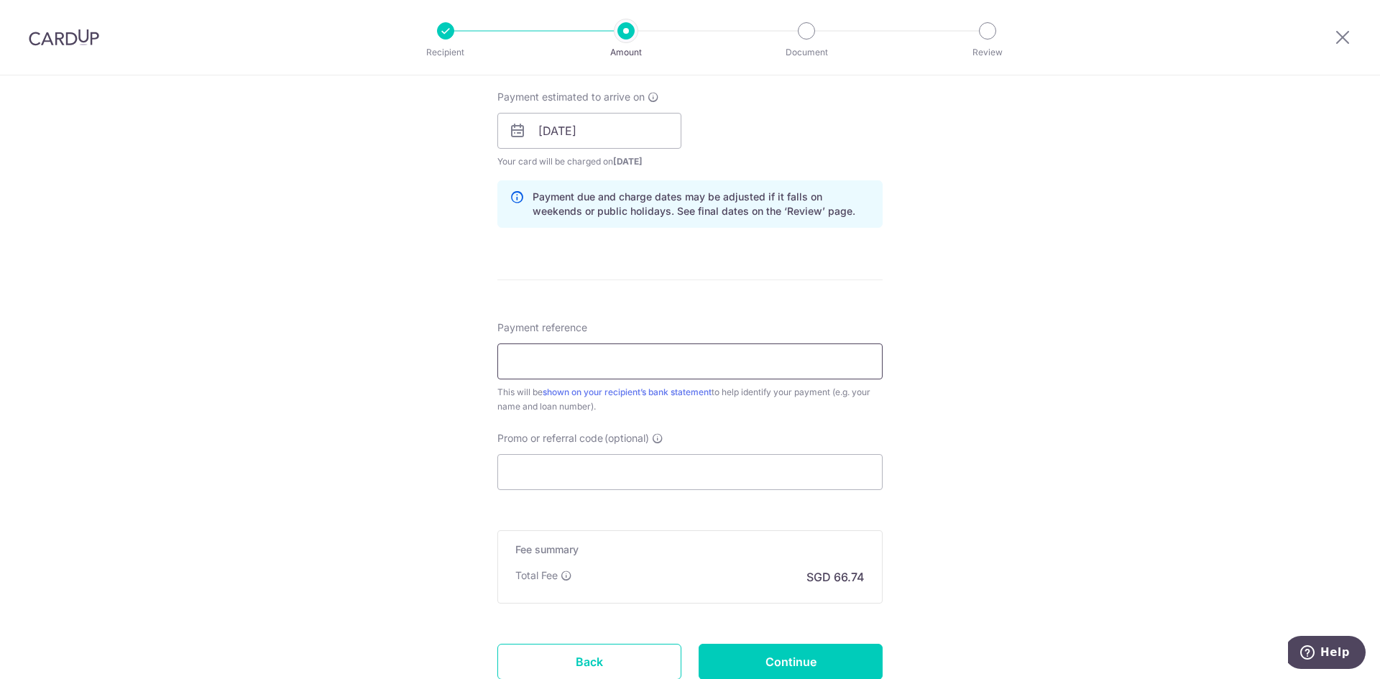
click at [557, 367] on input "Payment reference" at bounding box center [690, 362] width 385 height 36
click at [1094, 361] on div "Tell us more about your payment Enter payment amount SGD 2,567.00 2567.00 Selec…" at bounding box center [690, 108] width 1380 height 1360
click at [560, 352] on input "Payment reference" at bounding box center [690, 362] width 385 height 36
type input "HPR138477B"
click at [431, 397] on div "Tell us more about your payment Enter payment amount SGD 2,567.00 2567.00 Selec…" at bounding box center [690, 108] width 1380 height 1360
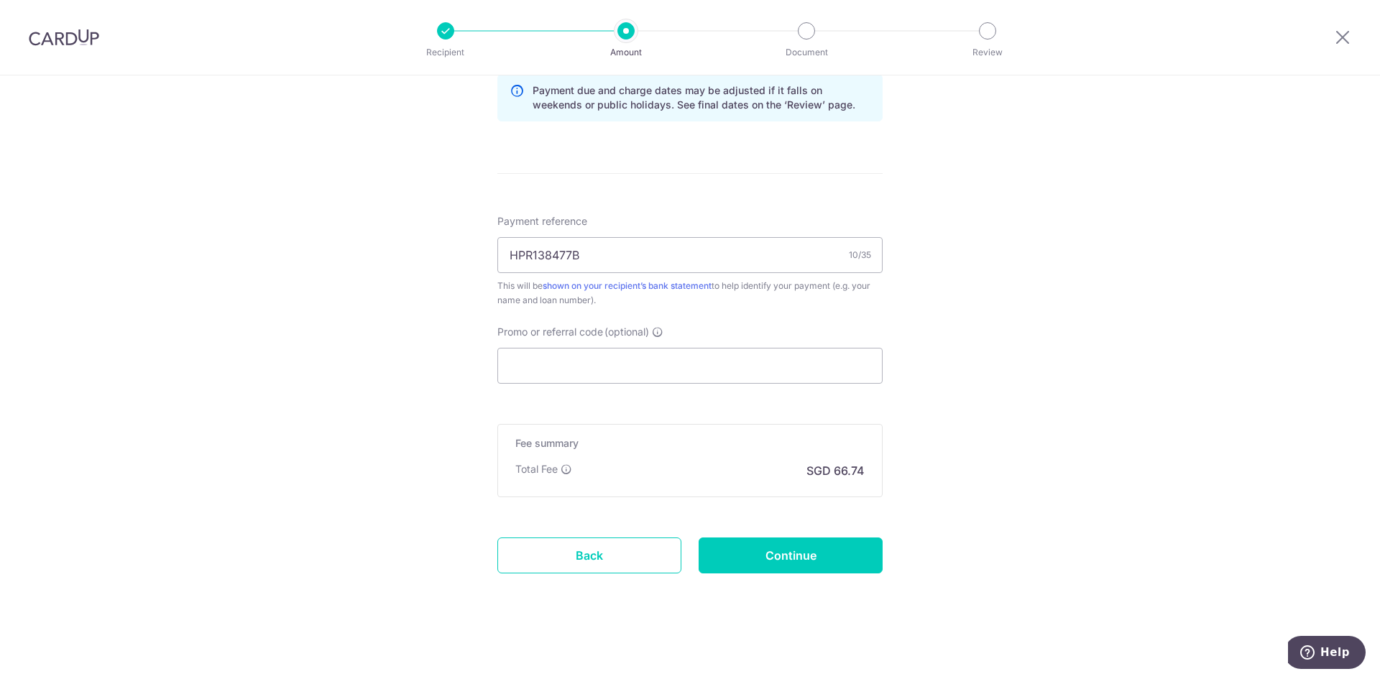
scroll to position [756, 0]
click at [553, 359] on input "Promo or referral code (optional)" at bounding box center [690, 364] width 385 height 36
paste input "REC185"
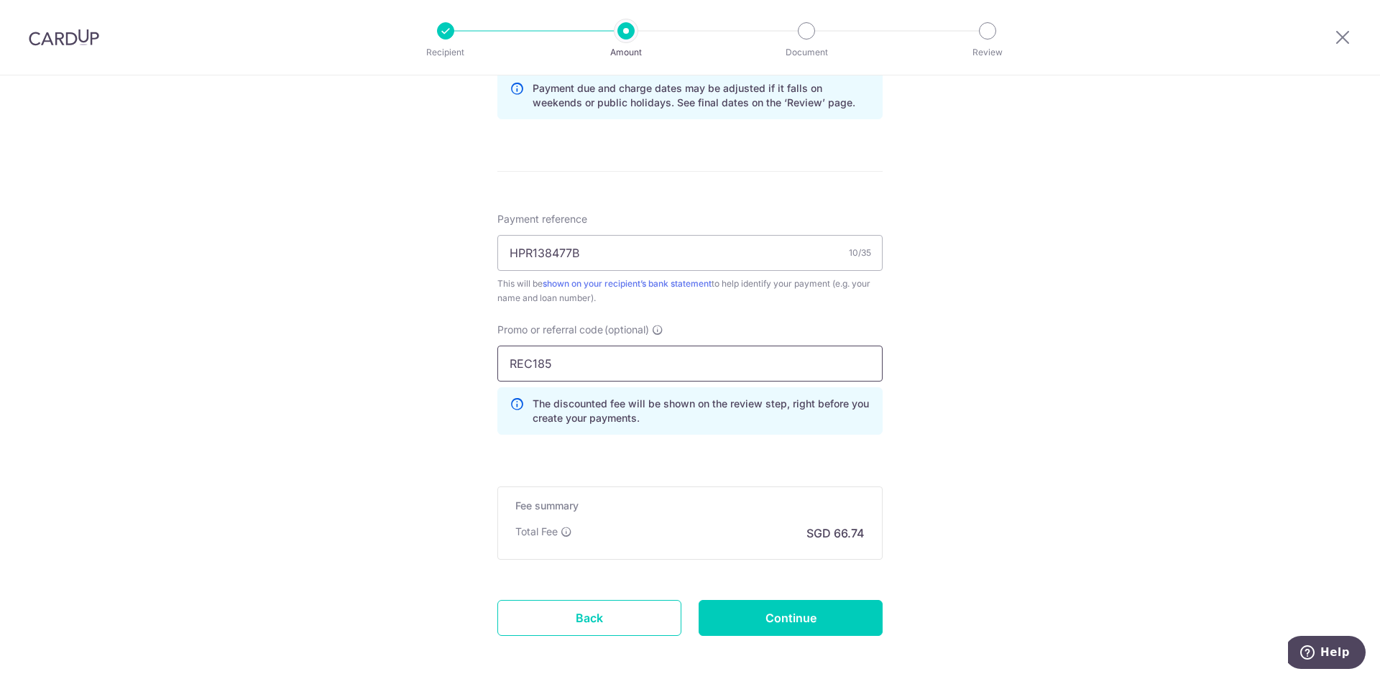
type input "REC185"
click at [928, 358] on div "Tell us more about your payment Enter payment amount SGD 2,567.00 2567.00 Selec…" at bounding box center [690, 32] width 1380 height 1424
click at [682, 468] on form "Enter payment amount SGD 2,567.00 2567.00 Select Card **** 4419 Add credit card…" at bounding box center [690, 46] width 385 height 1262
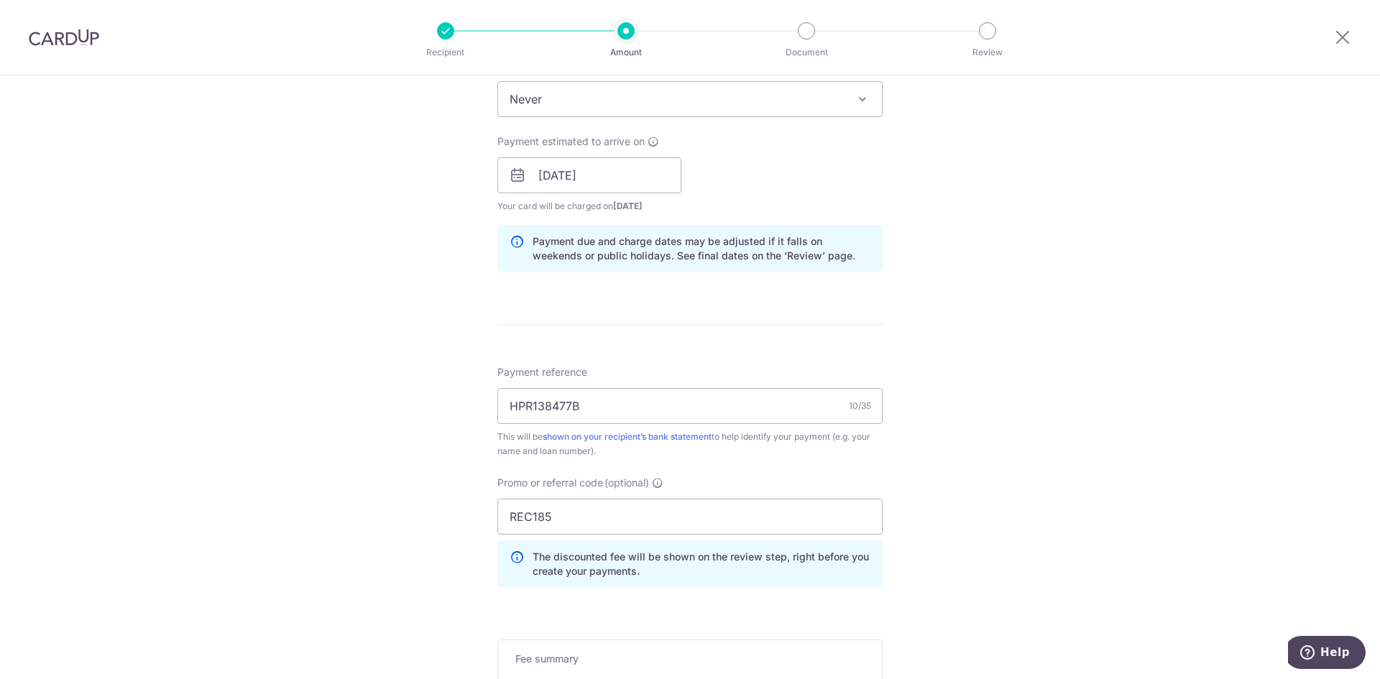
scroll to position [396, 0]
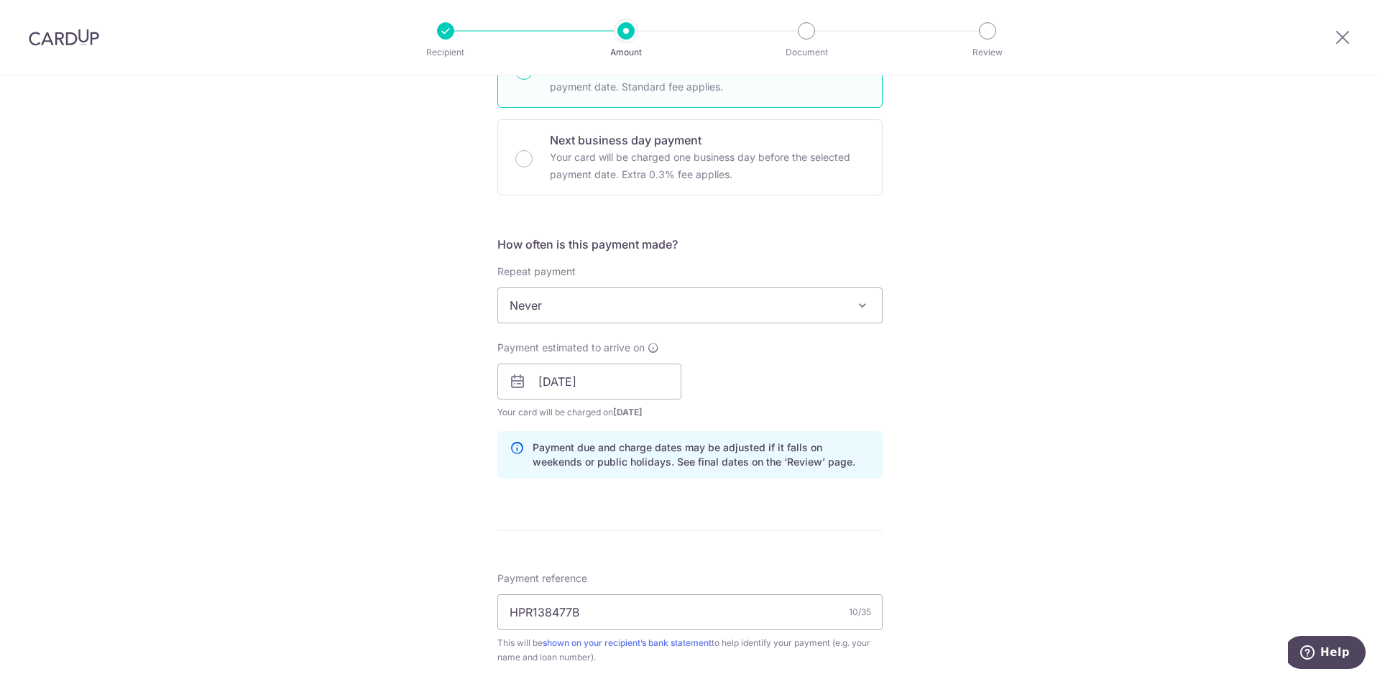
click at [659, 312] on span "Never" at bounding box center [690, 305] width 384 height 35
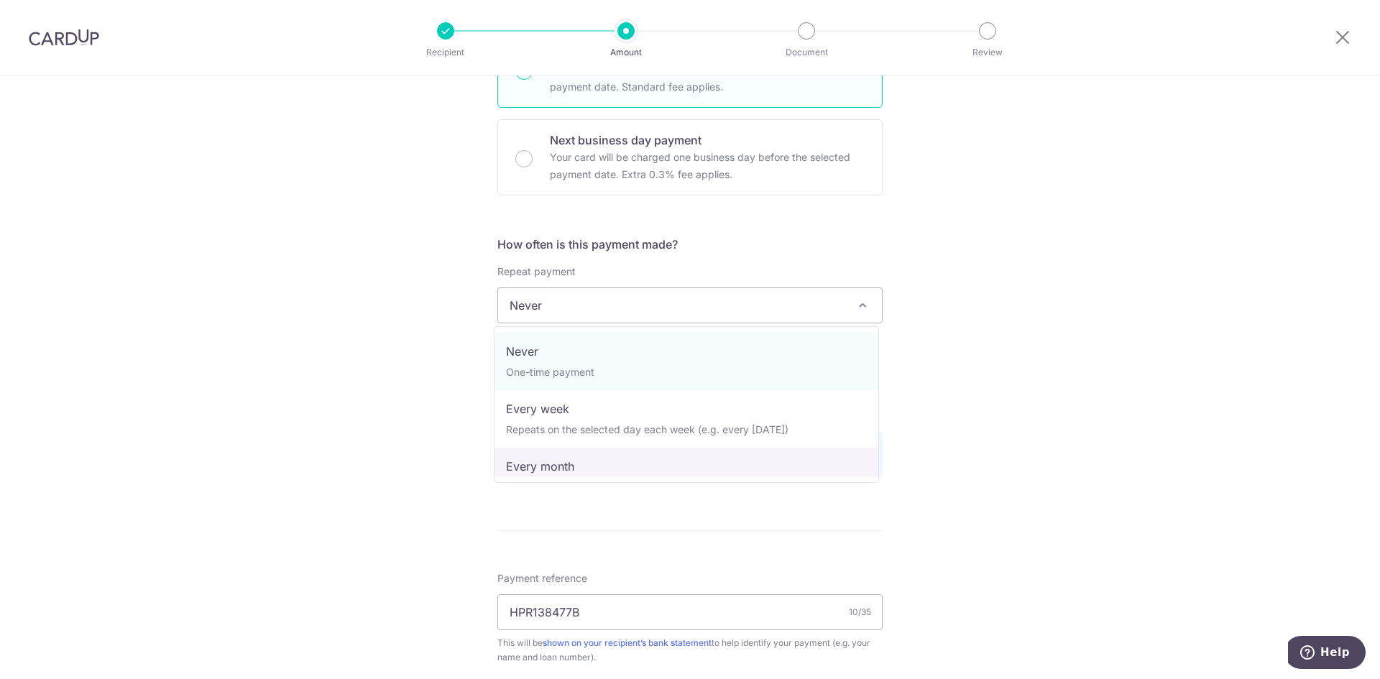
select select "3"
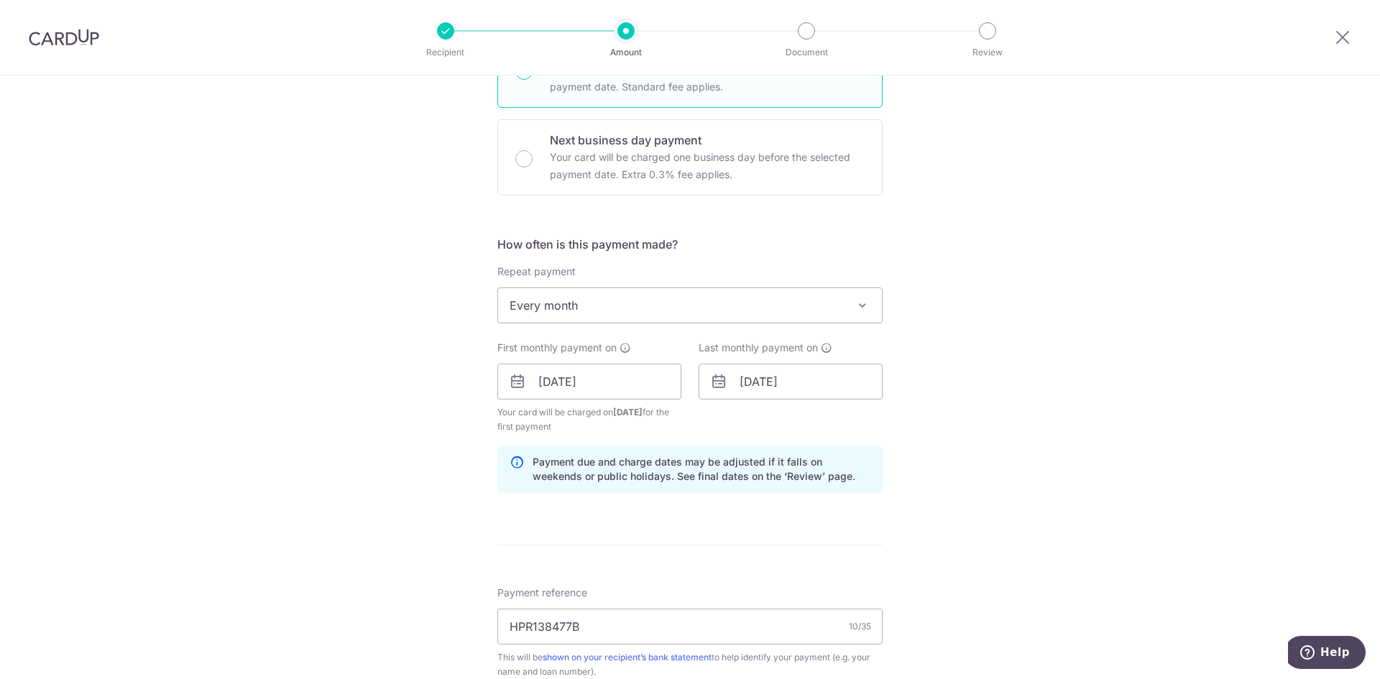
click at [975, 495] on div "Tell us more about your payment Enter payment amount SGD 2,567.00 2567.00 Selec…" at bounding box center [690, 398] width 1380 height 1439
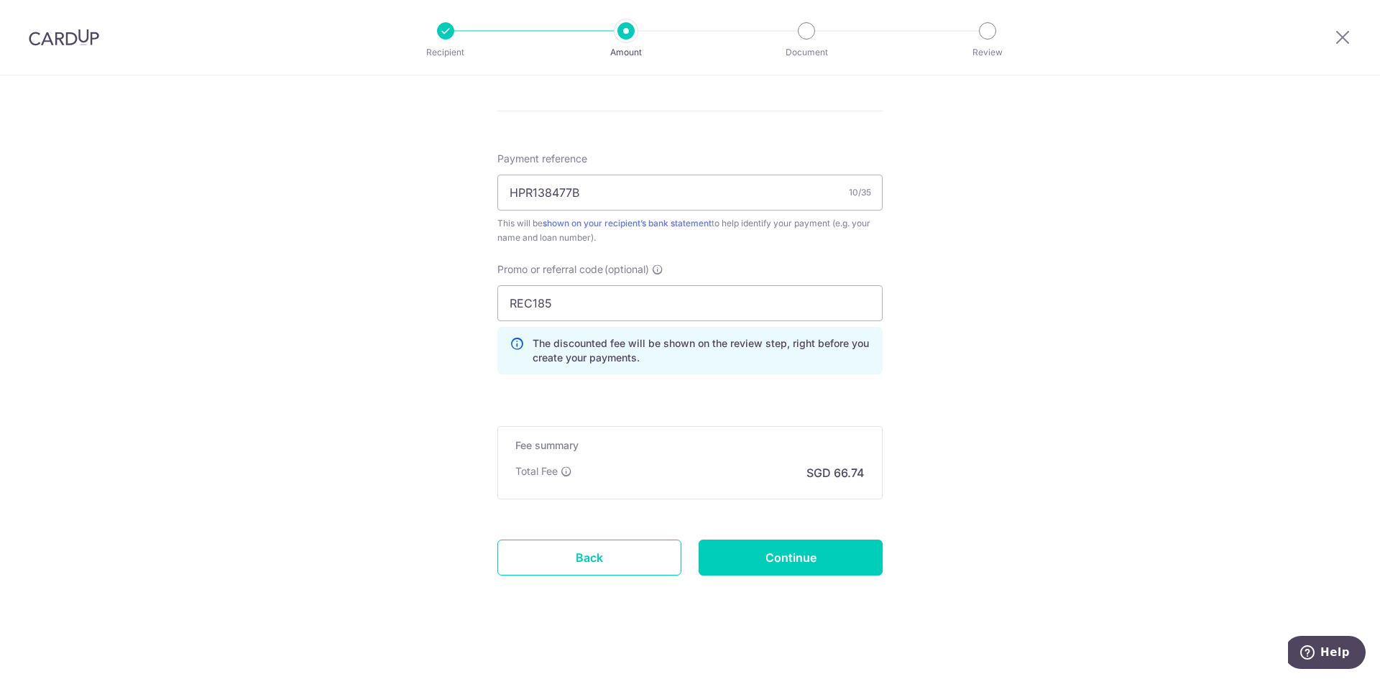
scroll to position [835, 0]
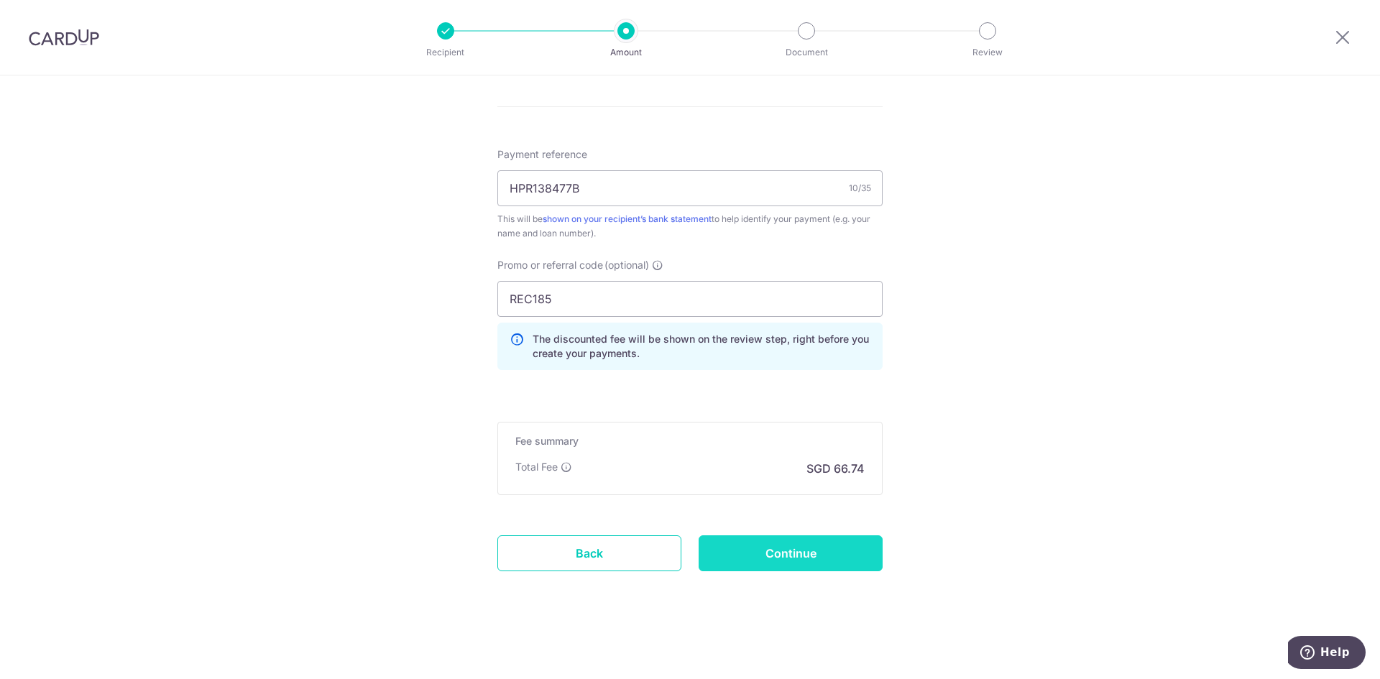
click at [784, 550] on input "Continue" at bounding box center [791, 554] width 184 height 36
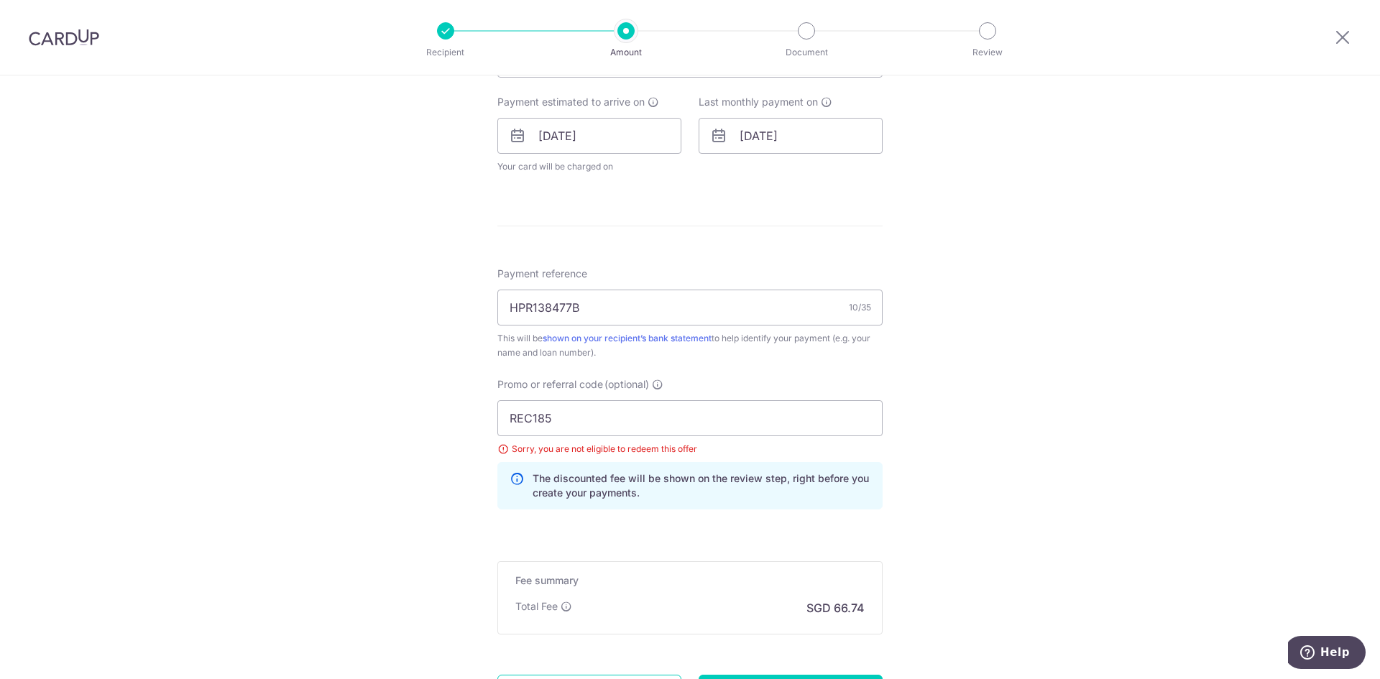
scroll to position [638, 0]
drag, startPoint x: 592, startPoint y: 423, endPoint x: 287, endPoint y: 426, distance: 304.8
click at [285, 430] on div "Tell us more about your payment Enter payment amount SGD 2,567.00 2567.00 Selec…" at bounding box center [690, 130] width 1380 height 1385
paste input "OFF22"
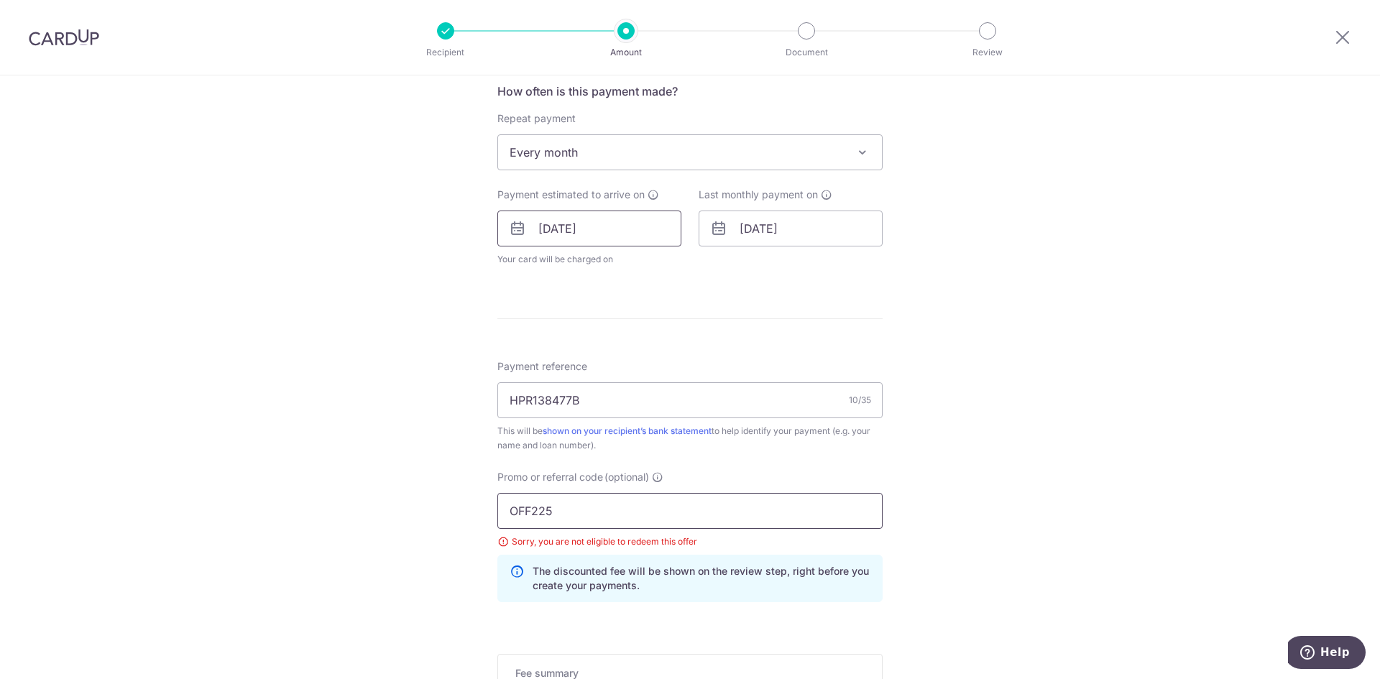
scroll to position [422, 0]
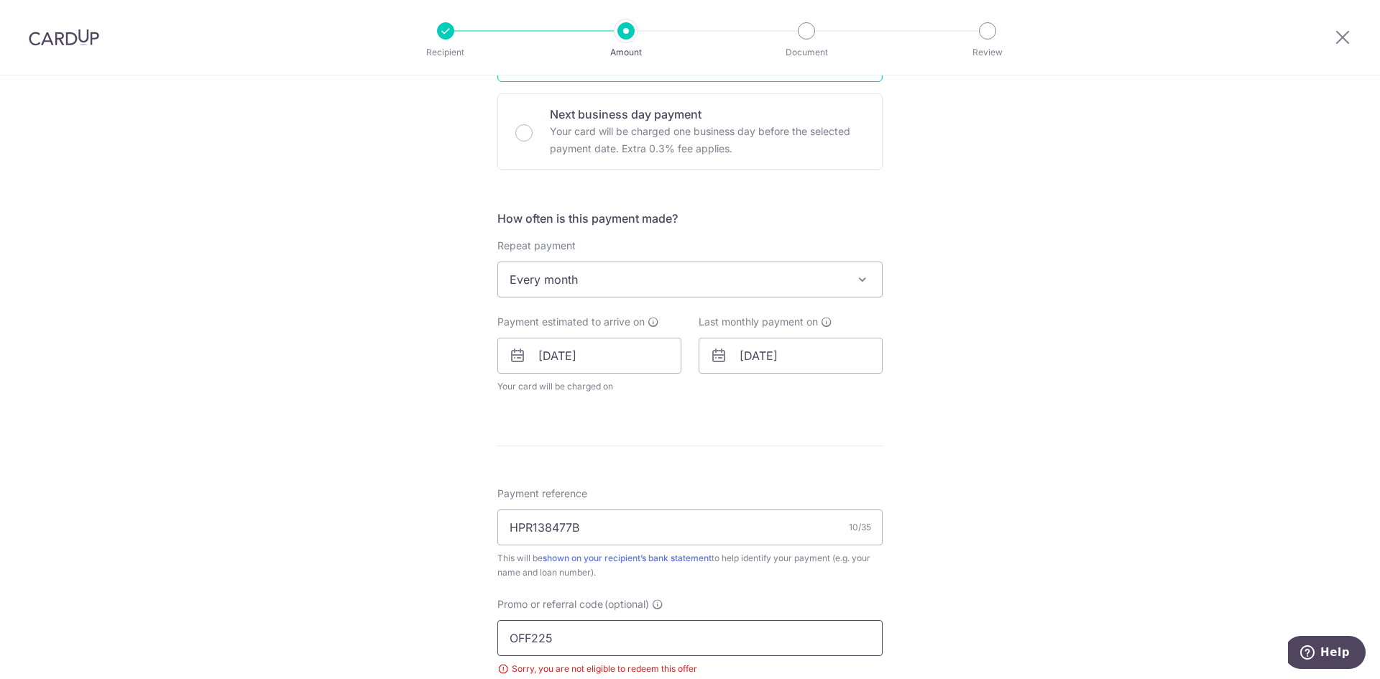
type input "OFF225"
click at [588, 284] on span "Every month" at bounding box center [690, 279] width 384 height 35
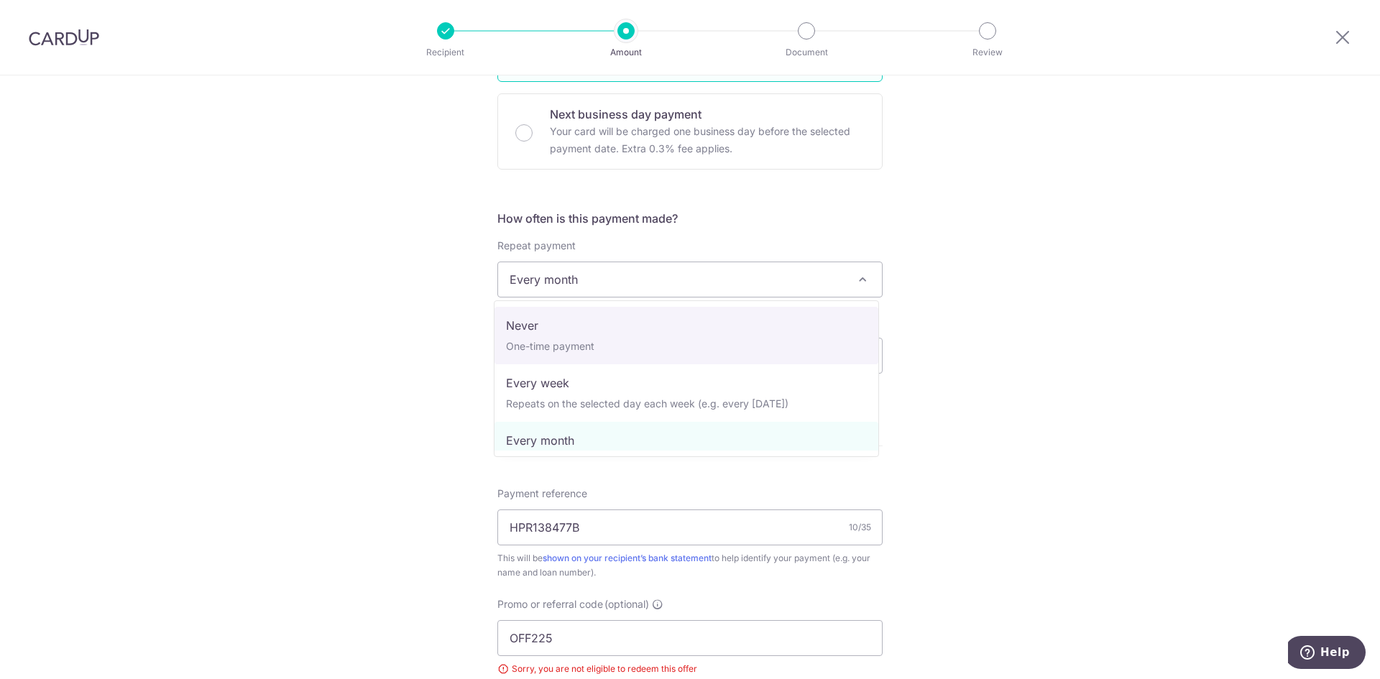
select select "1"
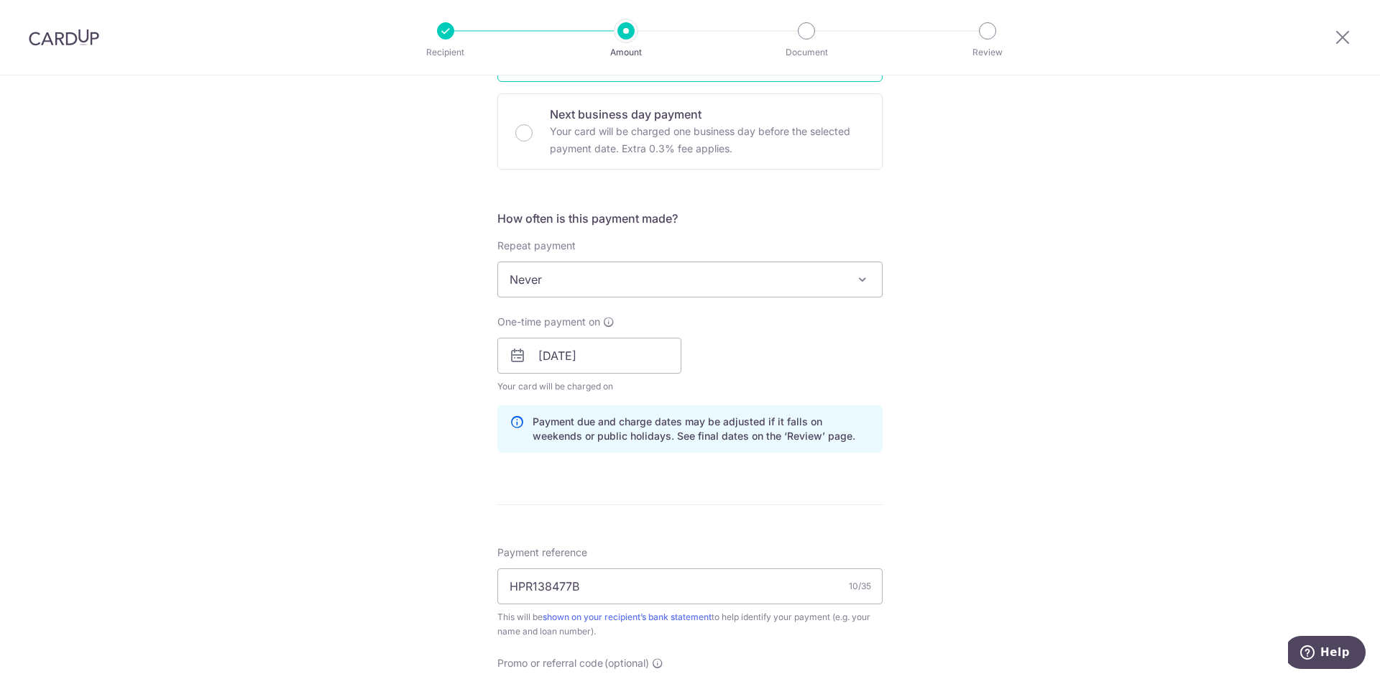
click at [372, 371] on div "Tell us more about your payment Enter payment amount SGD 2,567.00 2567.00 Selec…" at bounding box center [690, 375] width 1380 height 1444
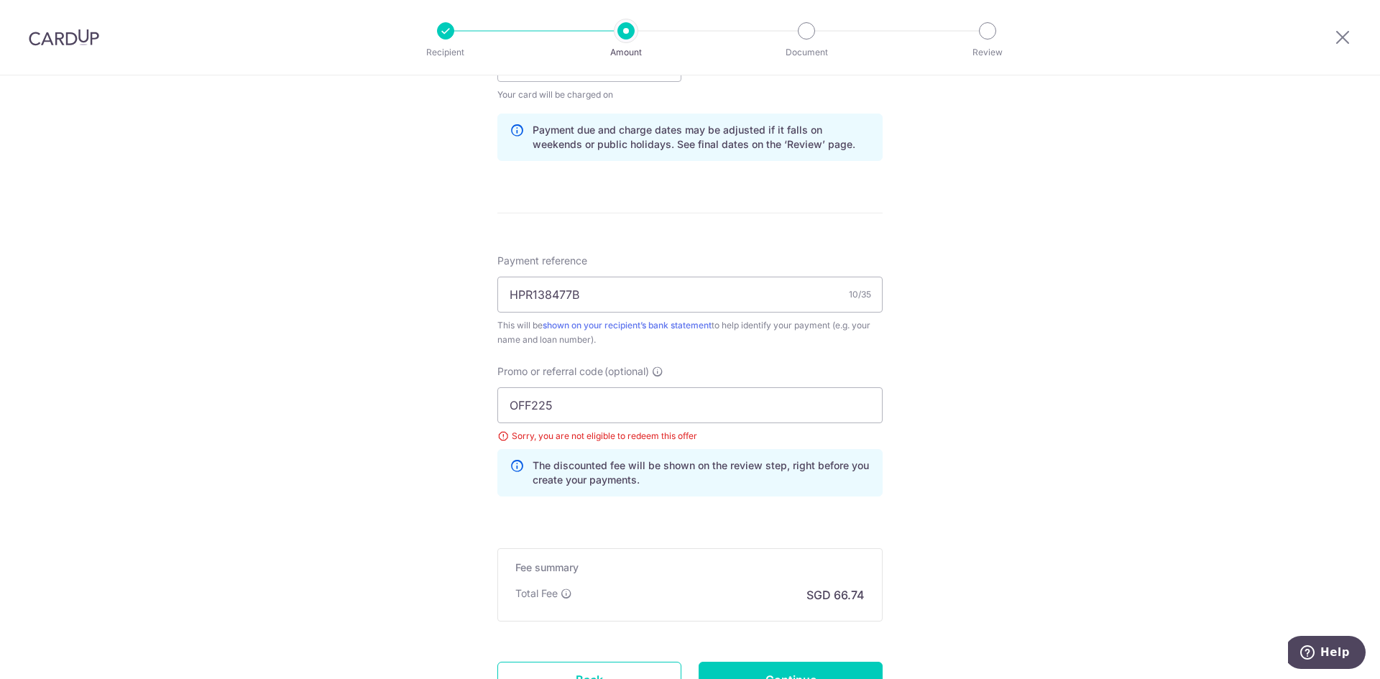
scroll to position [840, 0]
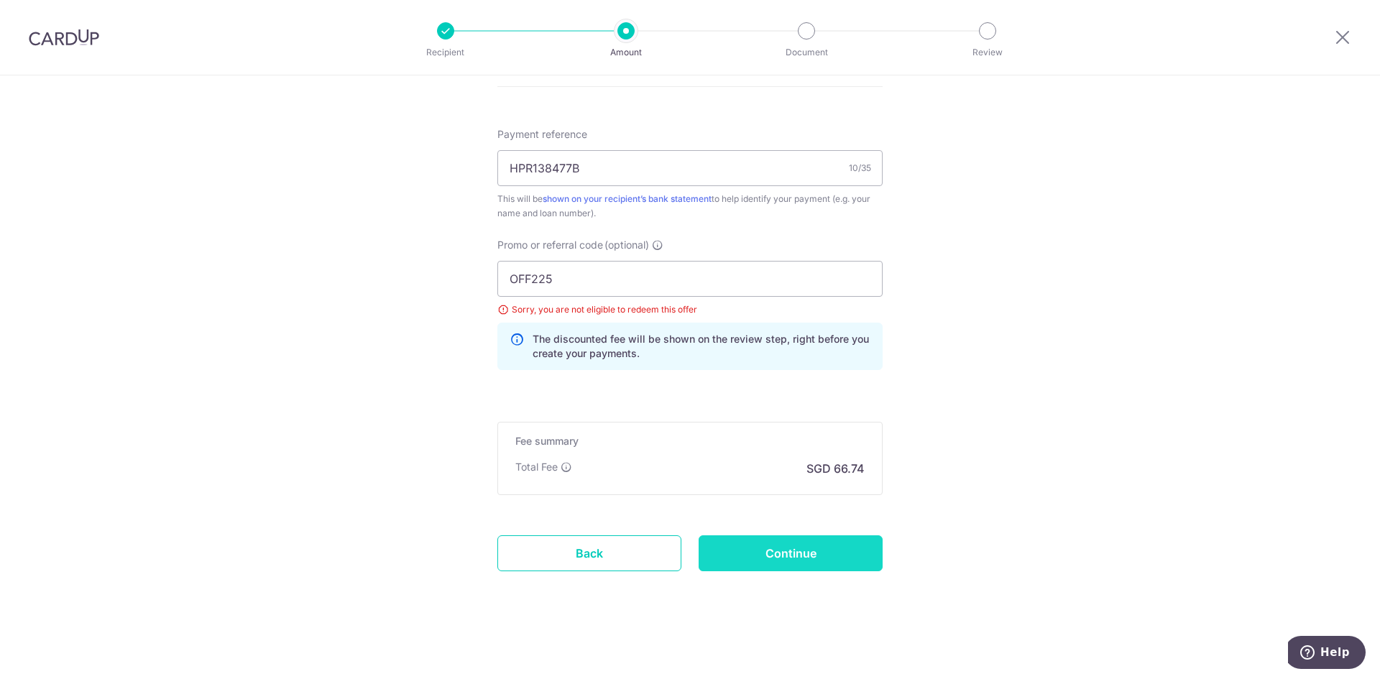
click at [767, 559] on input "Continue" at bounding box center [791, 554] width 184 height 36
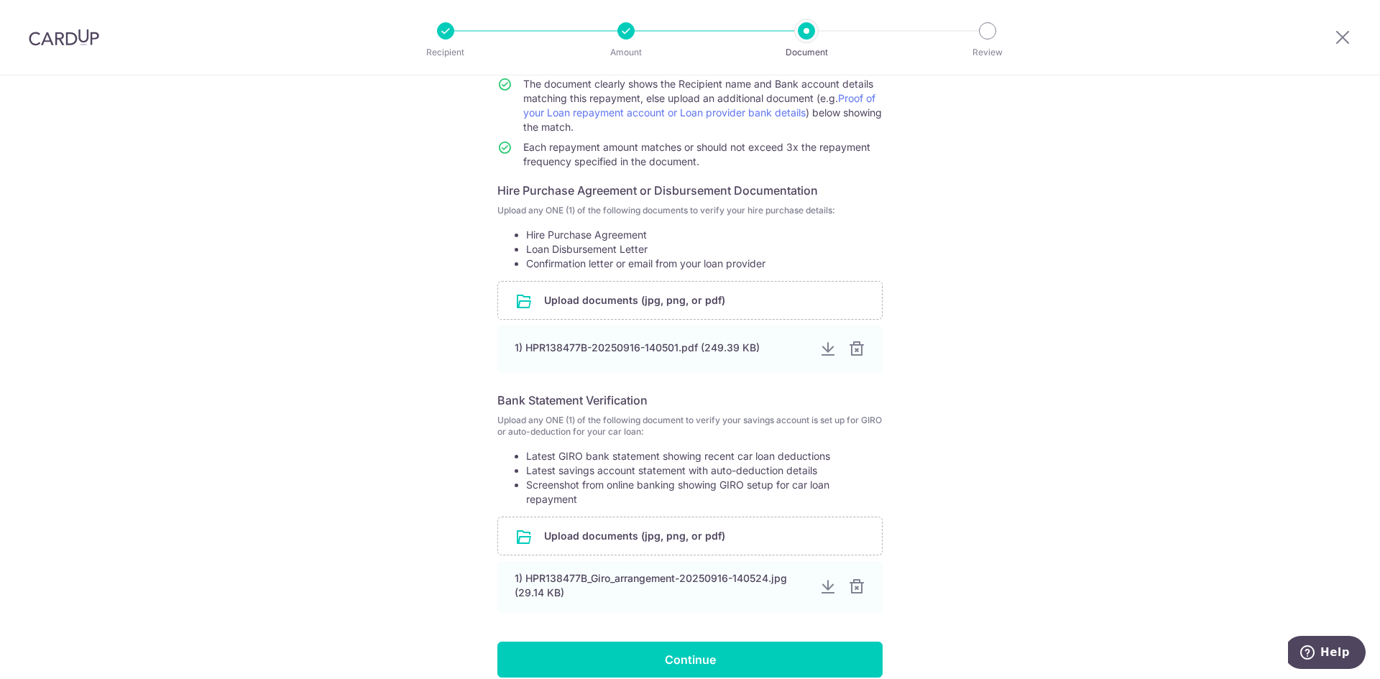
scroll to position [216, 0]
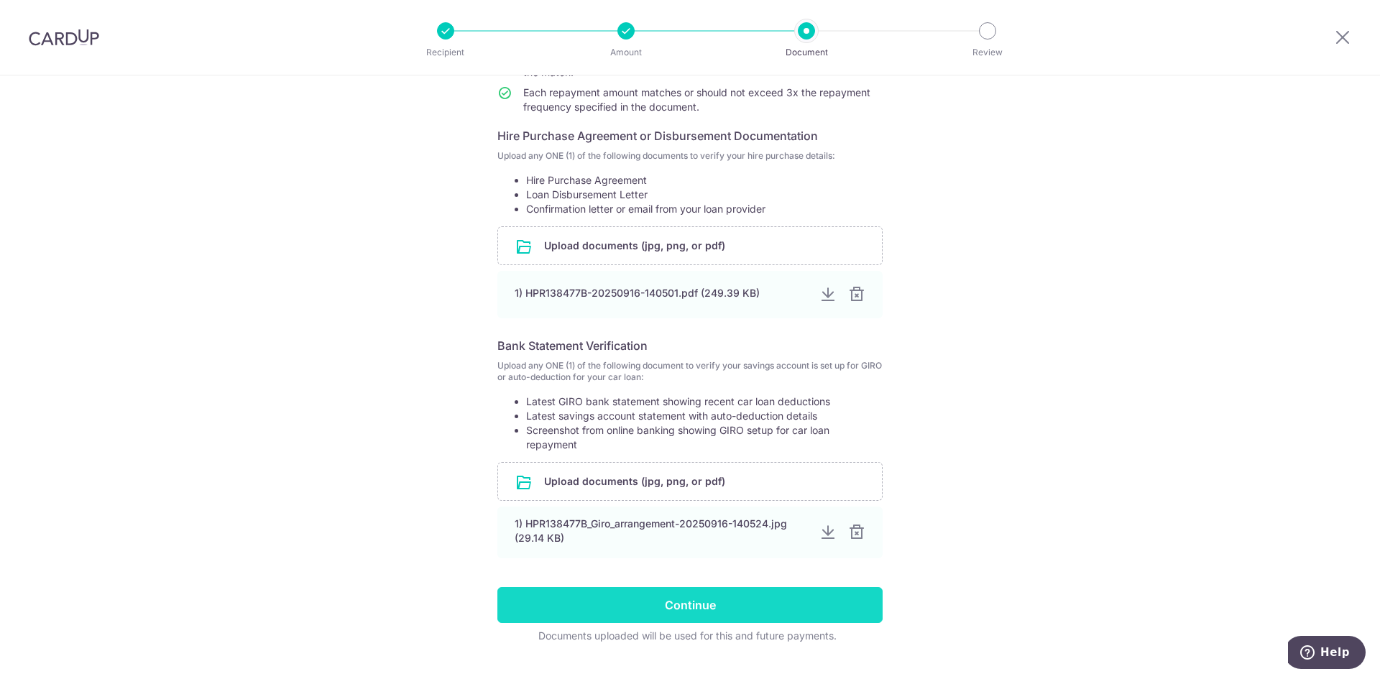
click at [695, 609] on input "Continue" at bounding box center [690, 605] width 385 height 36
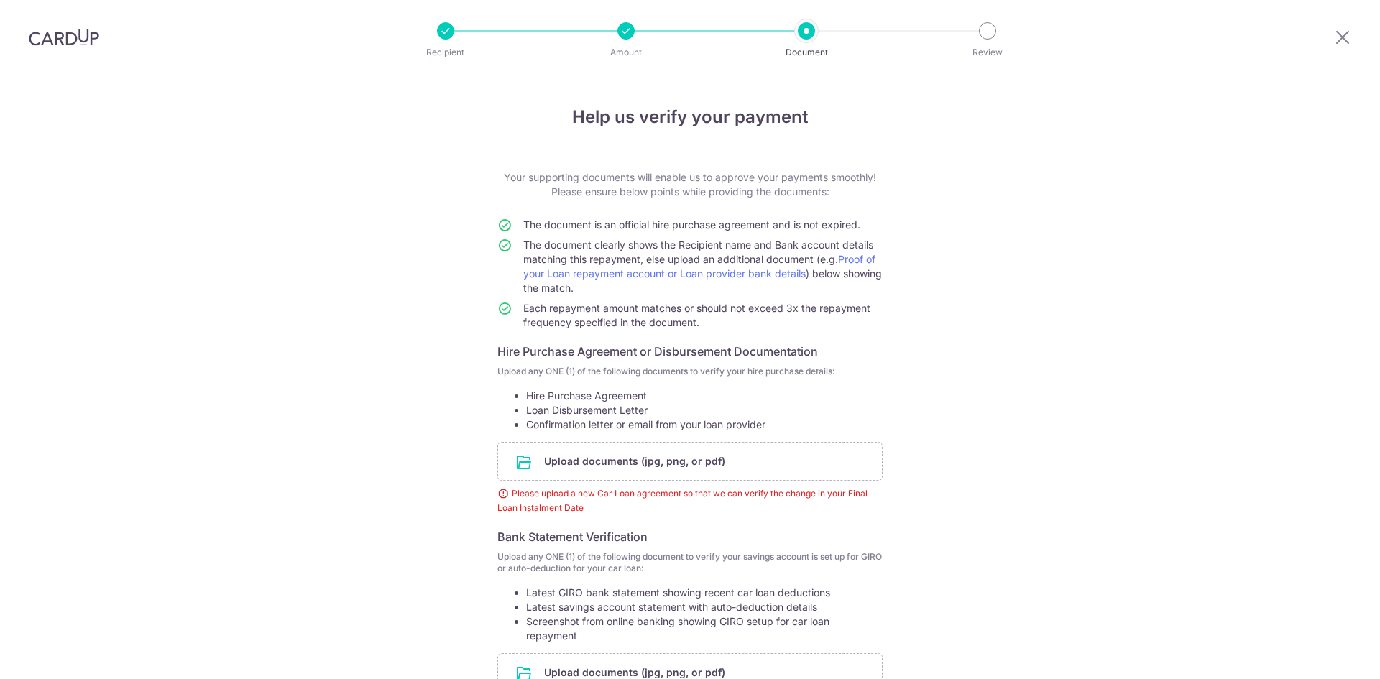
scroll to position [160, 0]
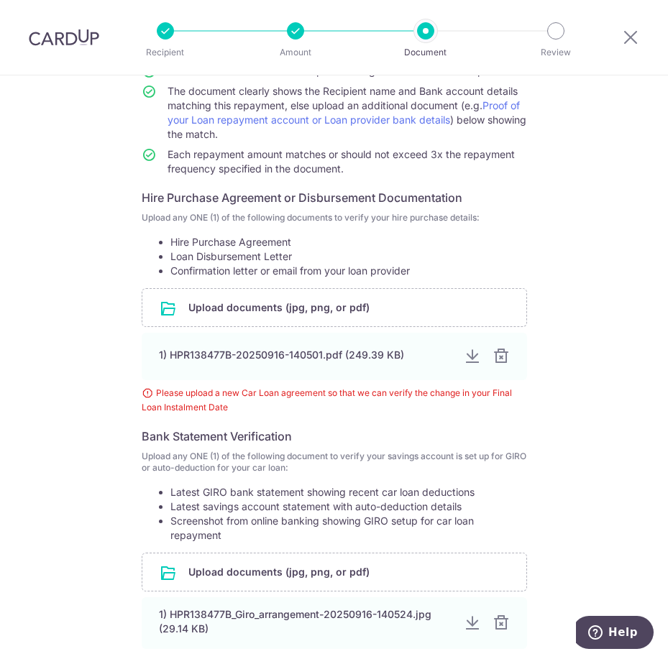
click at [70, 378] on div "Help us verify your payment Your supporting documents will enable us to approve…" at bounding box center [334, 359] width 668 height 886
click at [87, 362] on div "Help us verify your payment Your supporting documents will enable us to approve…" at bounding box center [334, 359] width 668 height 886
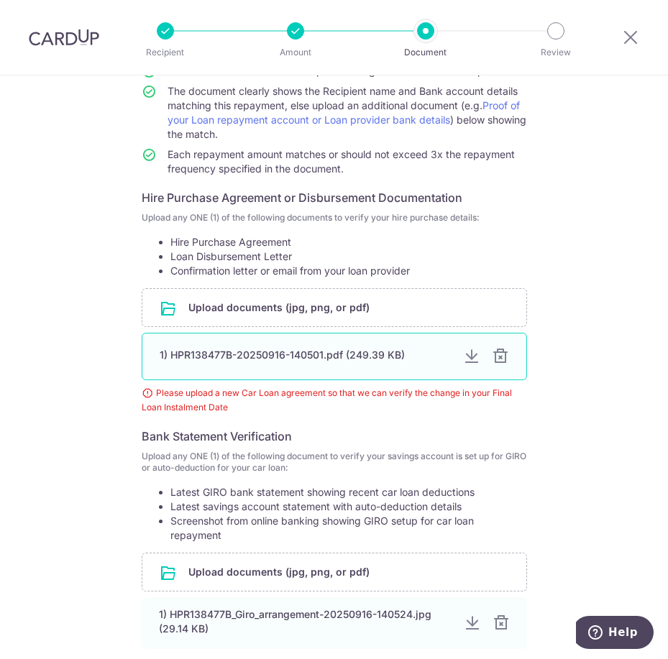
click at [260, 354] on div "1) HPR138477B-20250916-140501.pdf (249.39 KB)" at bounding box center [306, 355] width 292 height 14
click at [469, 358] on div at bounding box center [471, 356] width 17 height 17
click at [494, 350] on div at bounding box center [500, 356] width 17 height 17
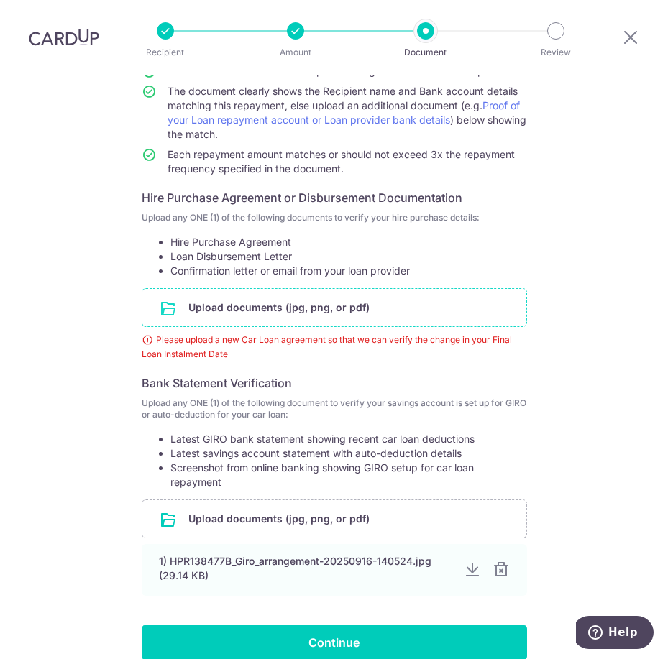
click at [279, 311] on input "file" at bounding box center [334, 307] width 384 height 37
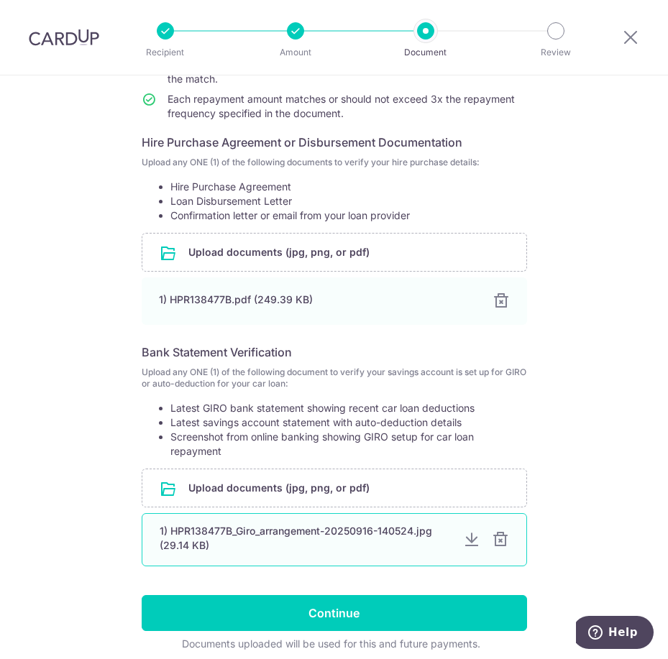
scroll to position [273, 0]
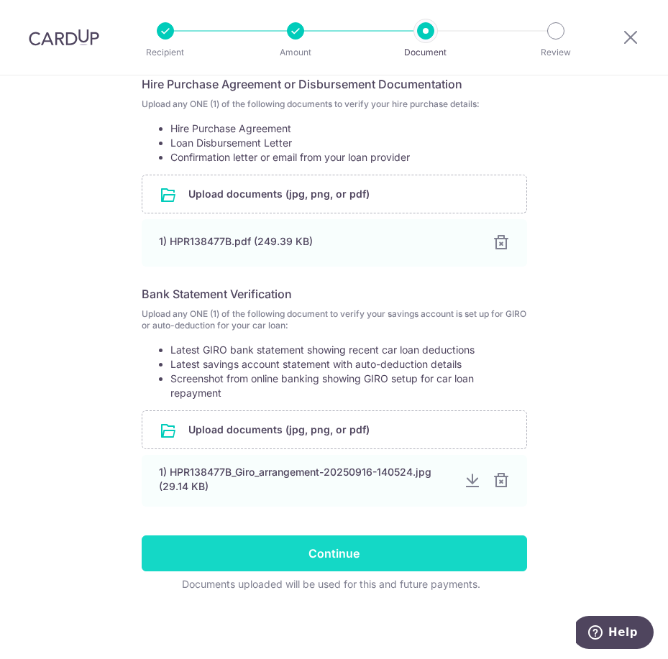
click at [391, 547] on input "Continue" at bounding box center [334, 554] width 385 height 36
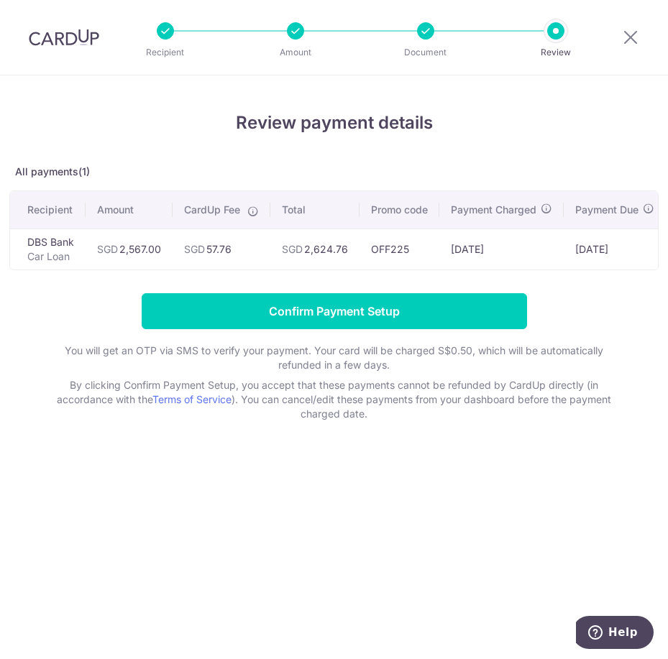
click at [131, 394] on p "By clicking Confirm Payment Setup, you accept that these payments cannot be ref…" at bounding box center [334, 399] width 575 height 43
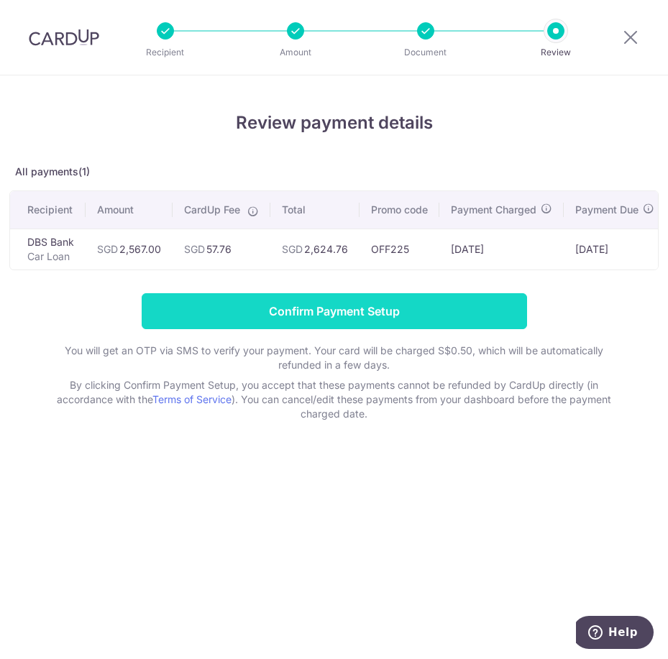
click at [421, 324] on input "Confirm Payment Setup" at bounding box center [334, 311] width 385 height 36
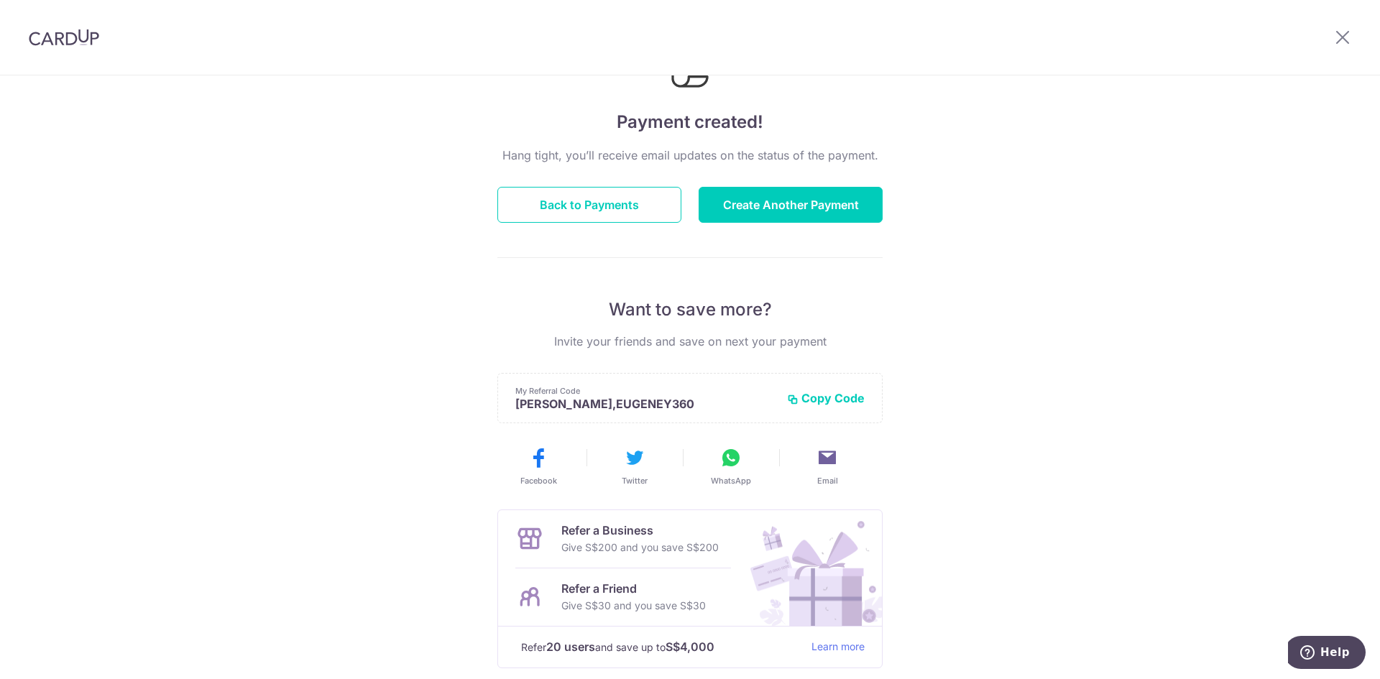
scroll to position [164, 0]
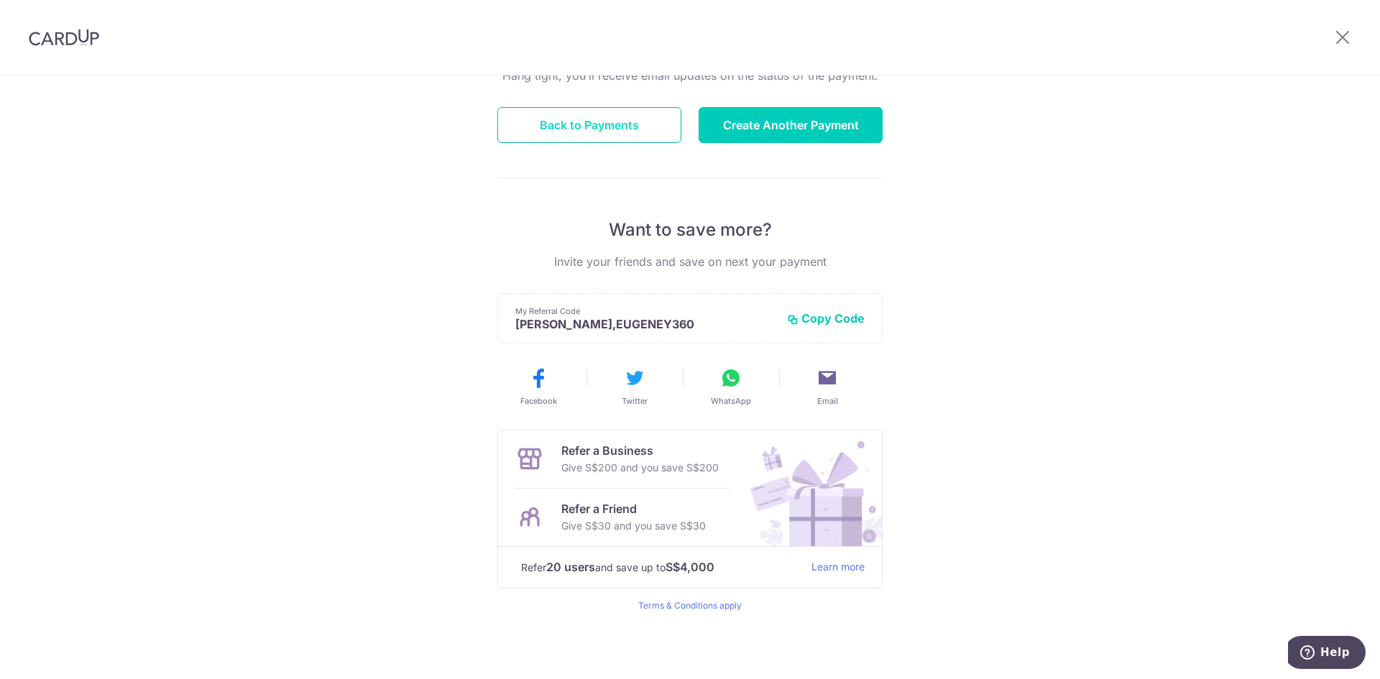
click at [620, 139] on button "Back to Payments" at bounding box center [590, 125] width 184 height 36
